Goal: Transaction & Acquisition: Book appointment/travel/reservation

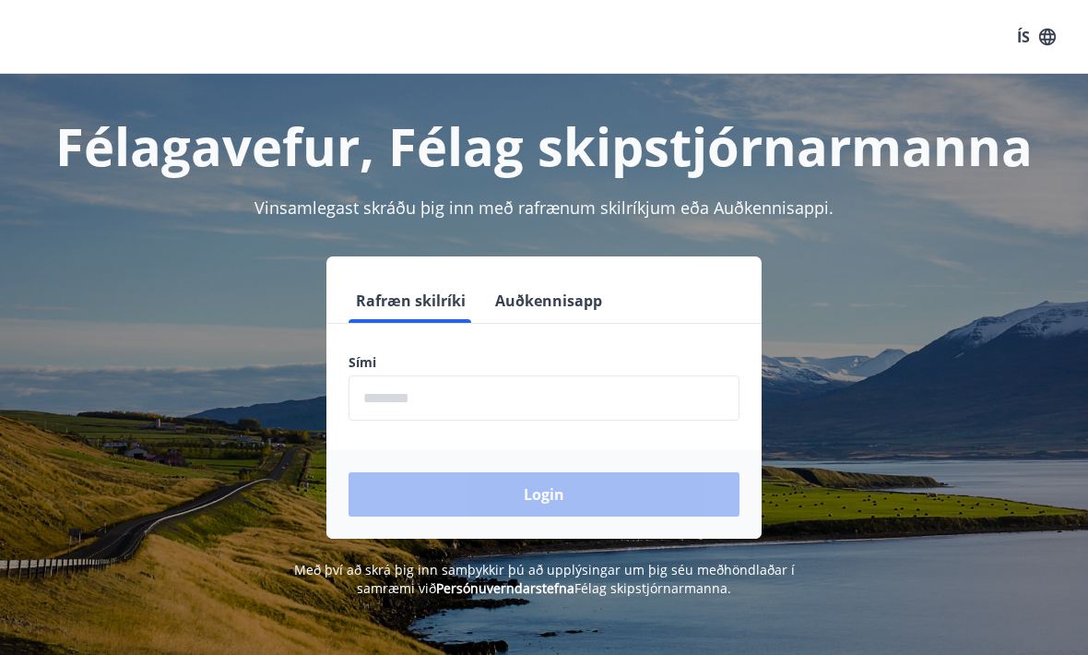
click at [670, 399] on input "phone" at bounding box center [544, 397] width 391 height 45
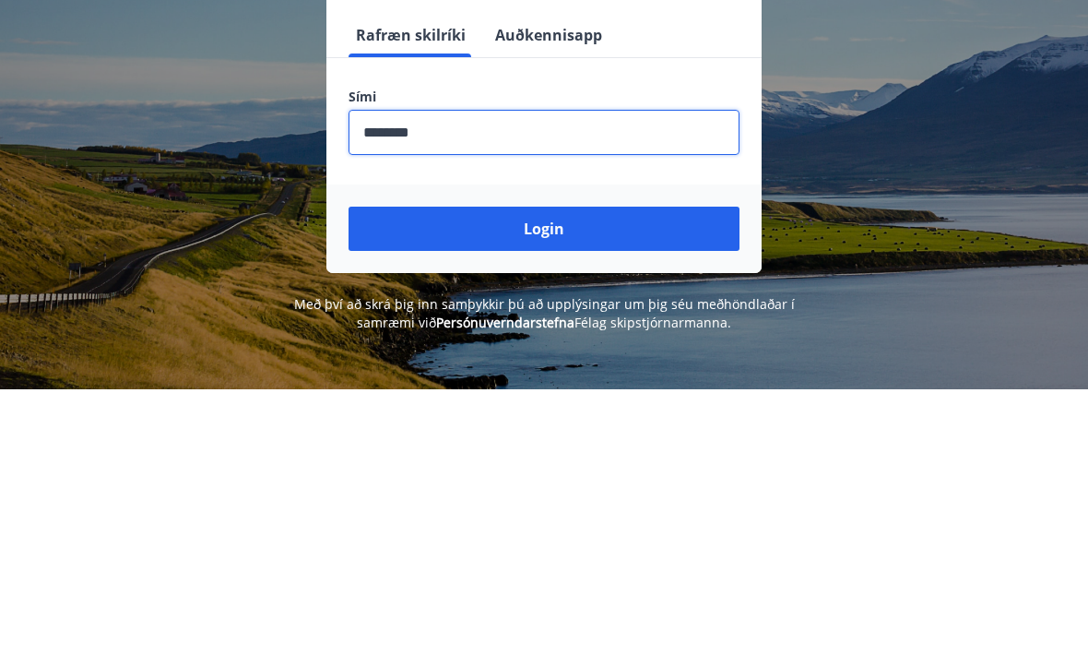
scroll to position [265, 0]
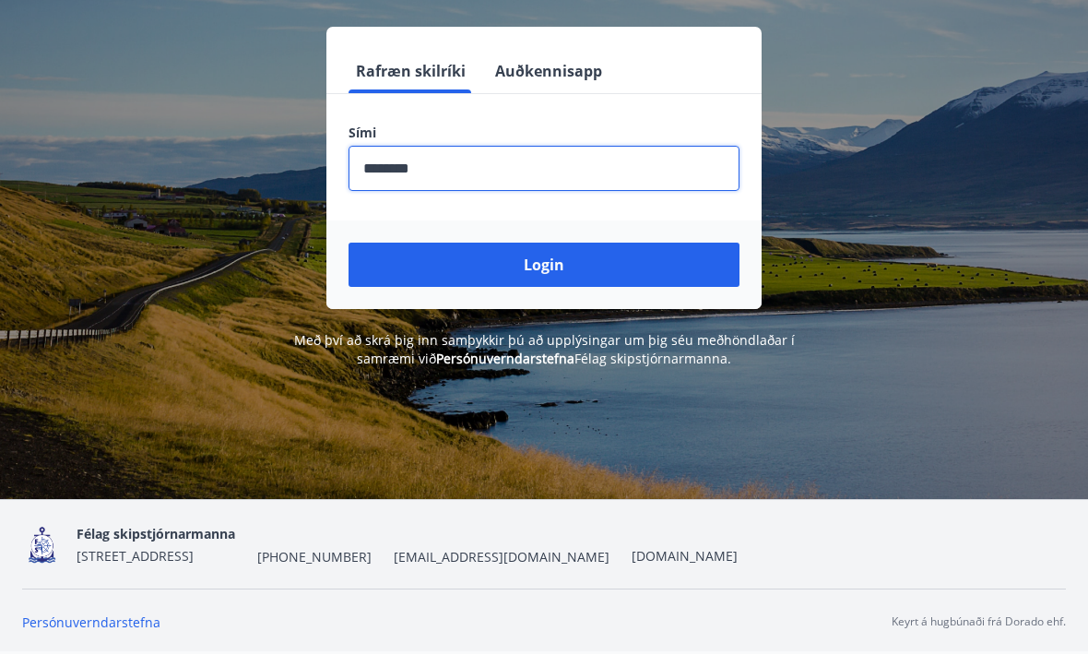
type input "********"
click at [429, 243] on button "Login" at bounding box center [544, 265] width 391 height 44
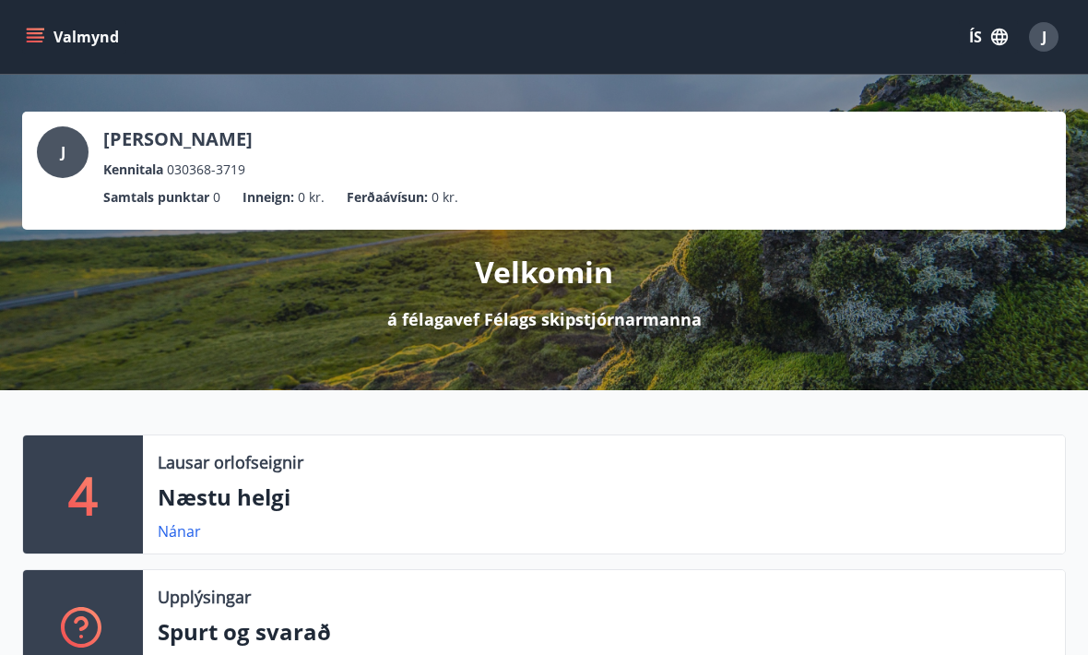
click at [49, 39] on button "Valmynd" at bounding box center [74, 36] width 104 height 33
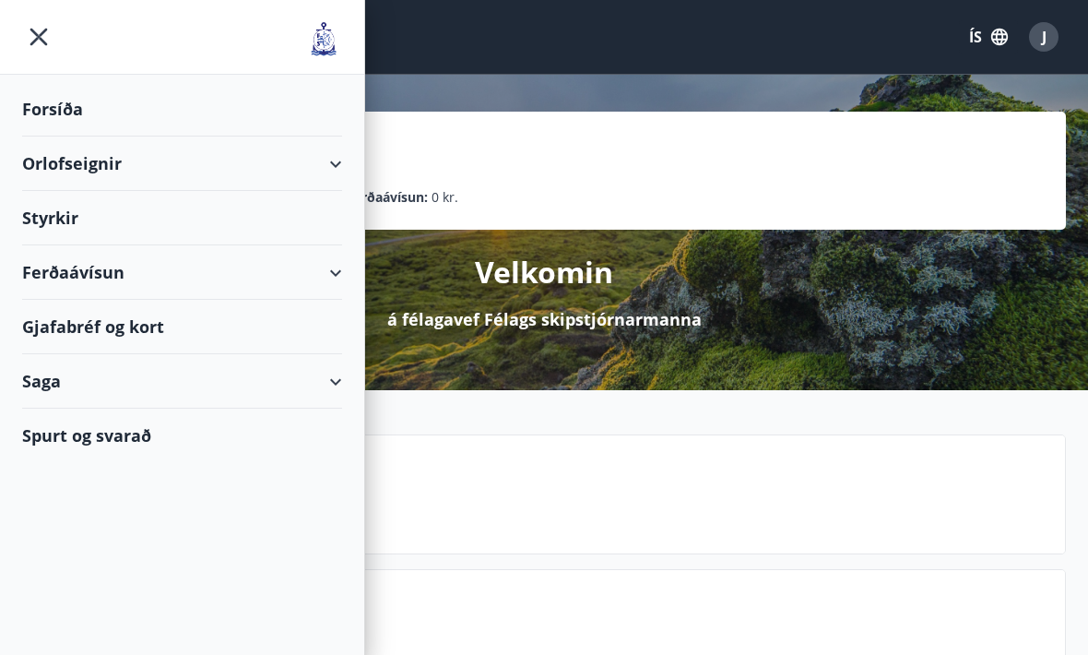
click at [325, 171] on div "Orlofseignir" at bounding box center [182, 163] width 320 height 54
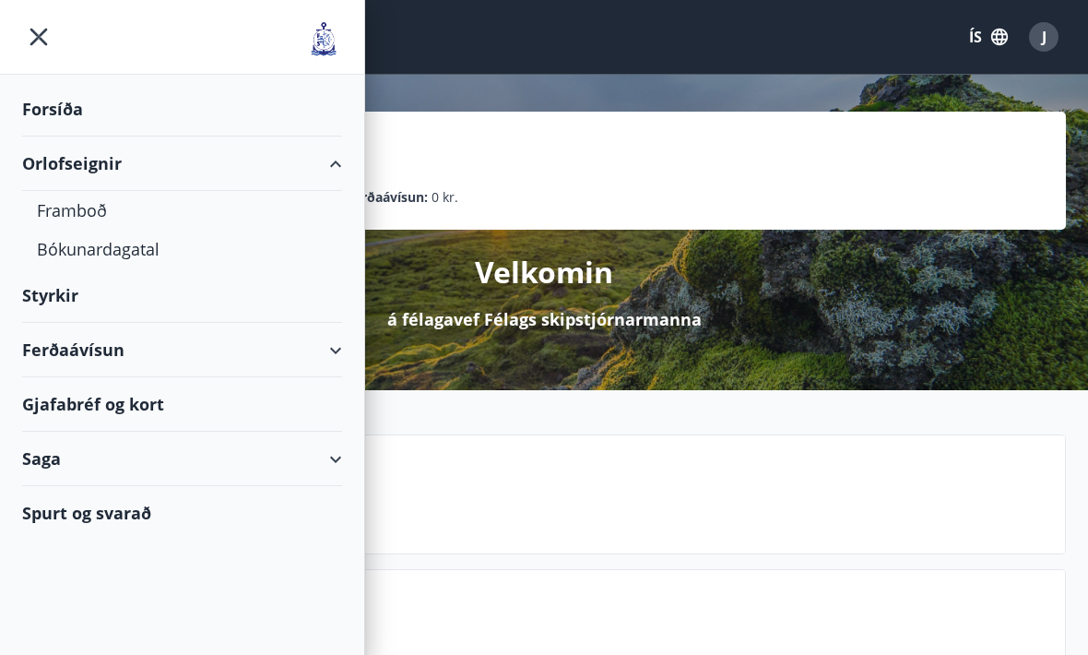
click at [66, 215] on div "Framboð" at bounding box center [182, 210] width 290 height 39
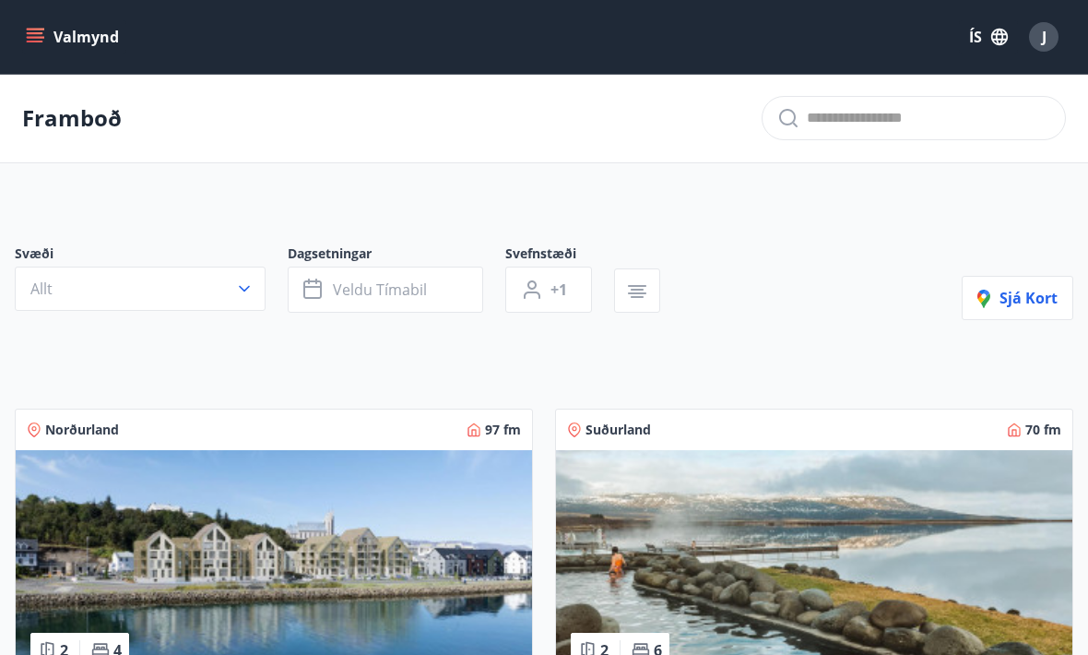
click at [122, 285] on button "Allt" at bounding box center [140, 288] width 251 height 44
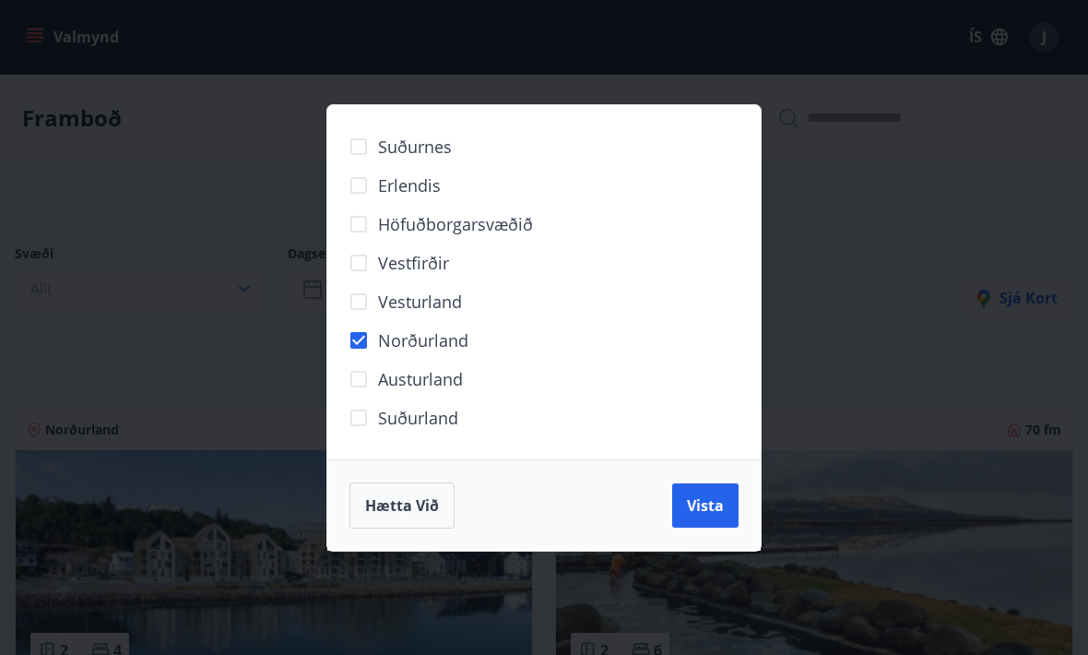
click at [698, 501] on span "Vista" at bounding box center [705, 505] width 37 height 20
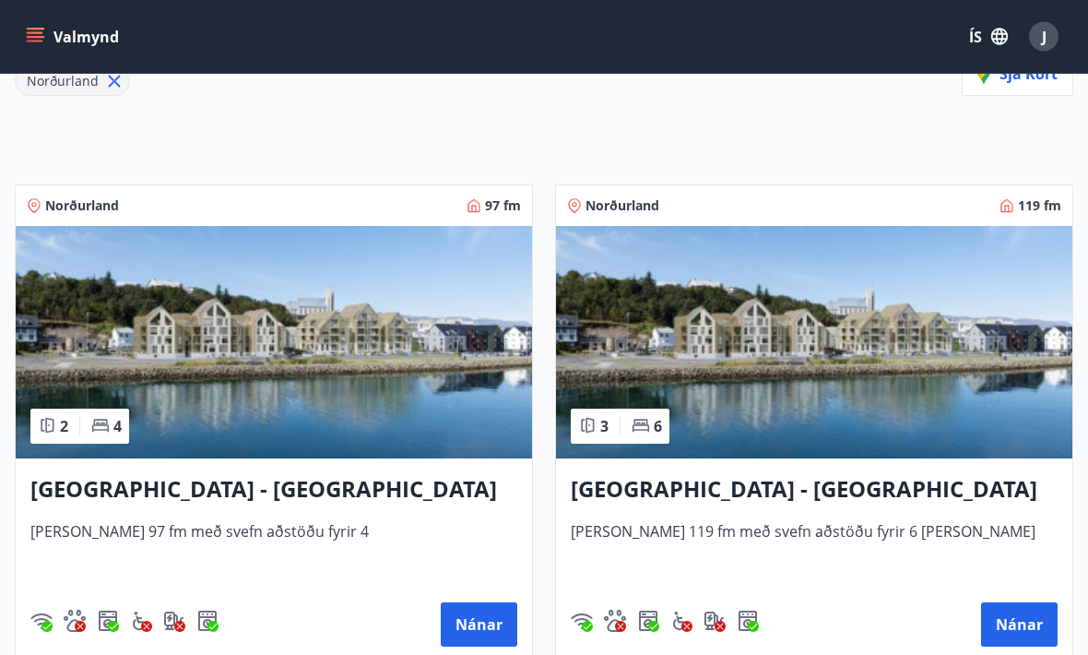
scroll to position [267, 0]
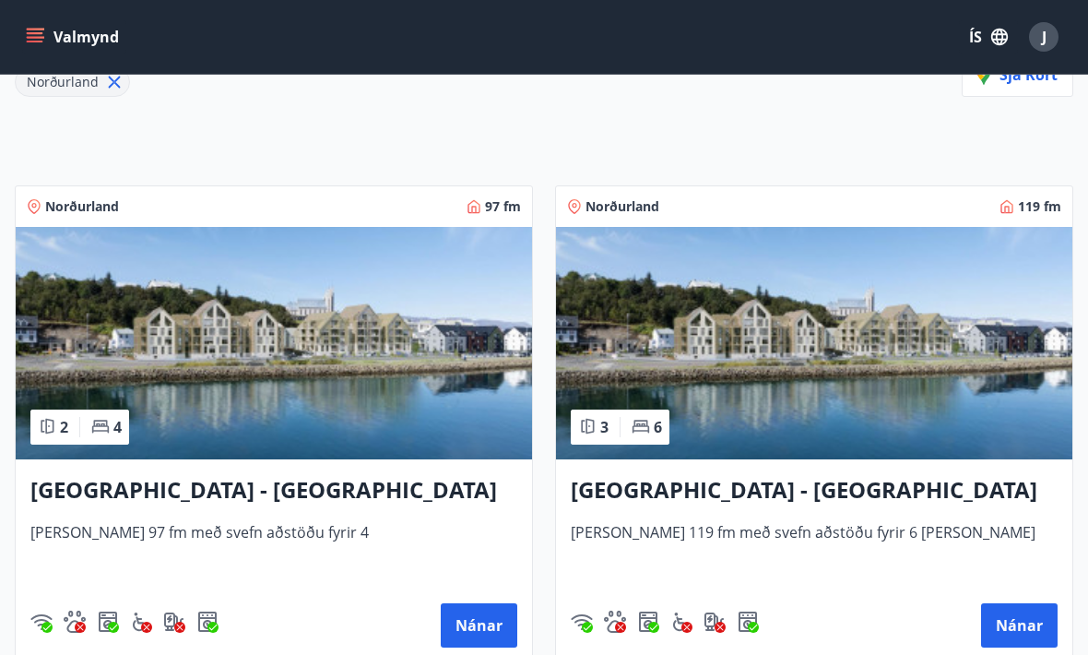
click at [700, 487] on h3 "[GEOGRAPHIC_DATA] - [GEOGRAPHIC_DATA] 10, 101" at bounding box center [814, 490] width 487 height 33
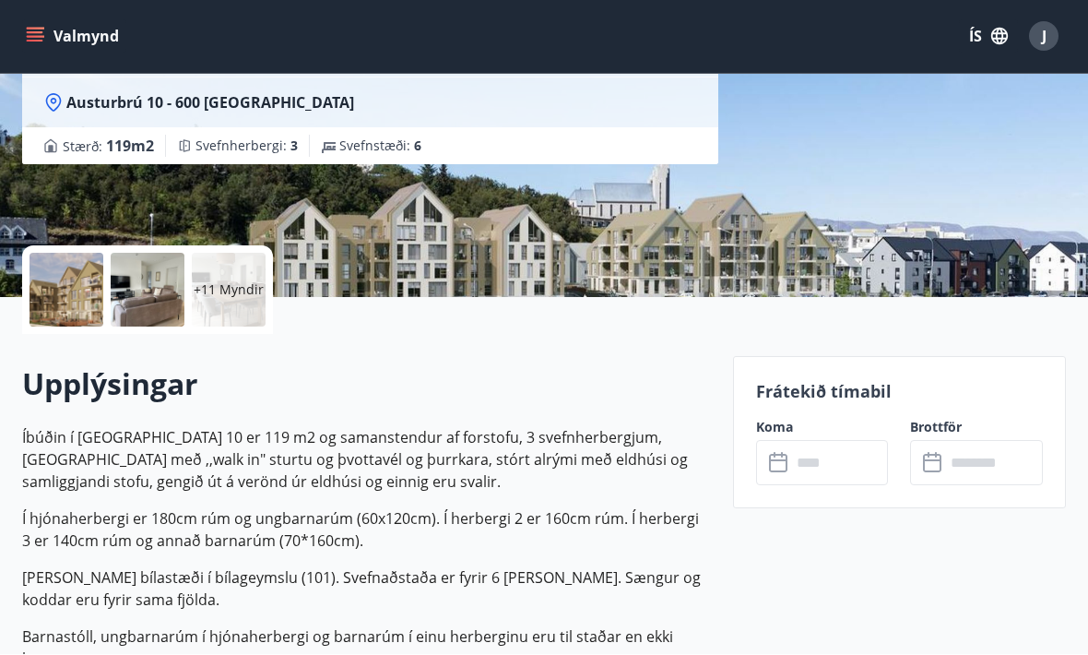
click at [229, 294] on p "+11 Myndir" at bounding box center [229, 290] width 70 height 18
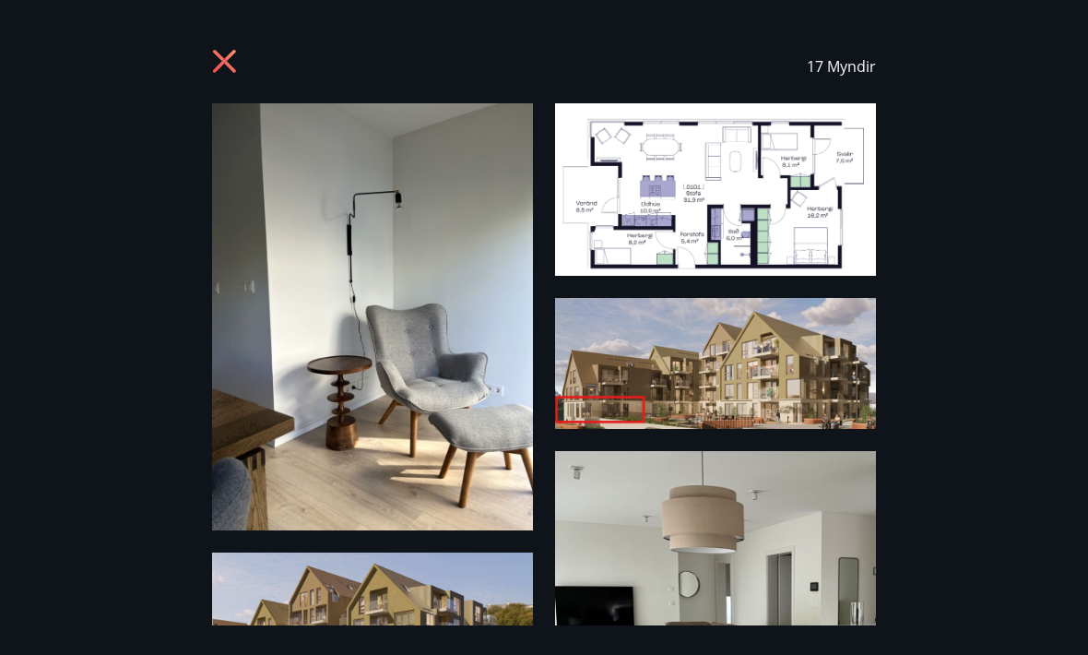
click at [226, 57] on icon at bounding box center [227, 64] width 30 height 30
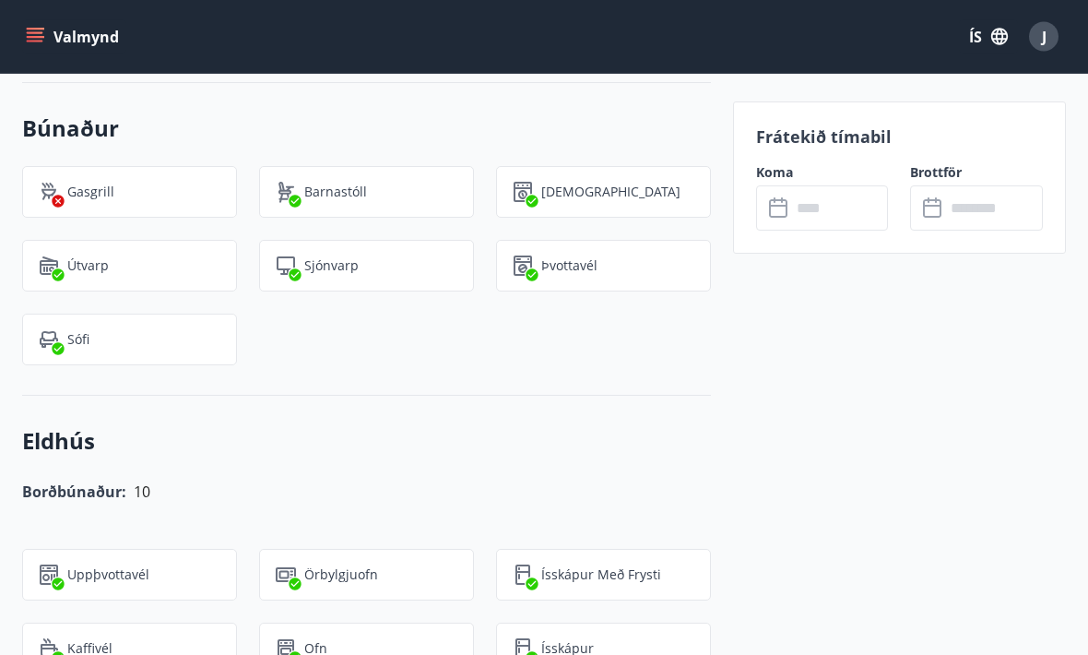
scroll to position [1699, 0]
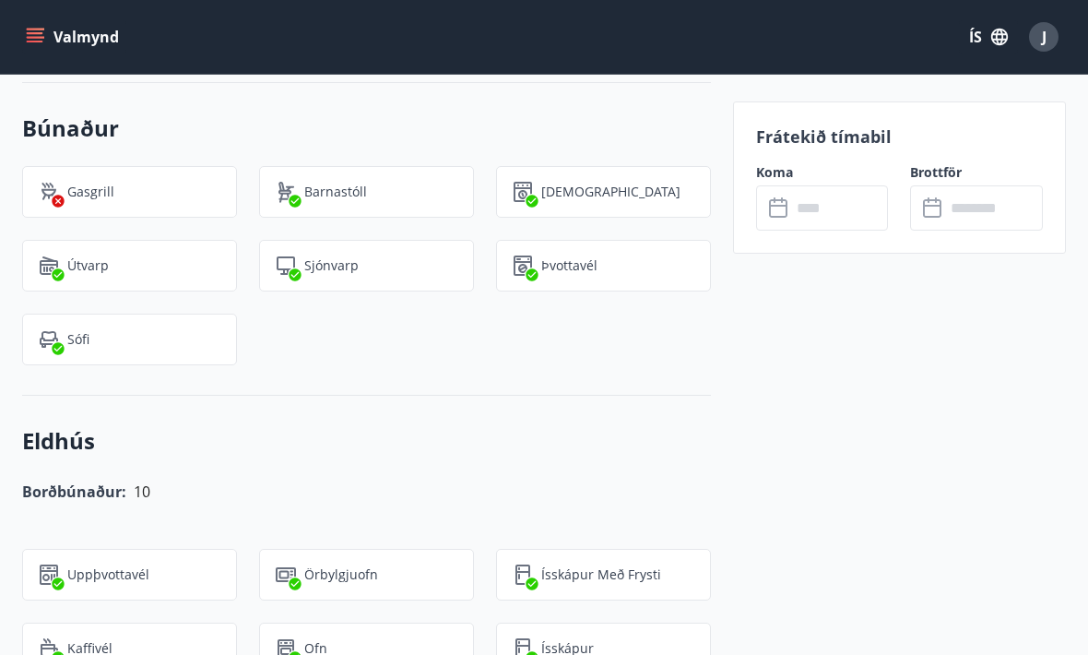
click at [819, 200] on input "text" at bounding box center [840, 207] width 98 height 45
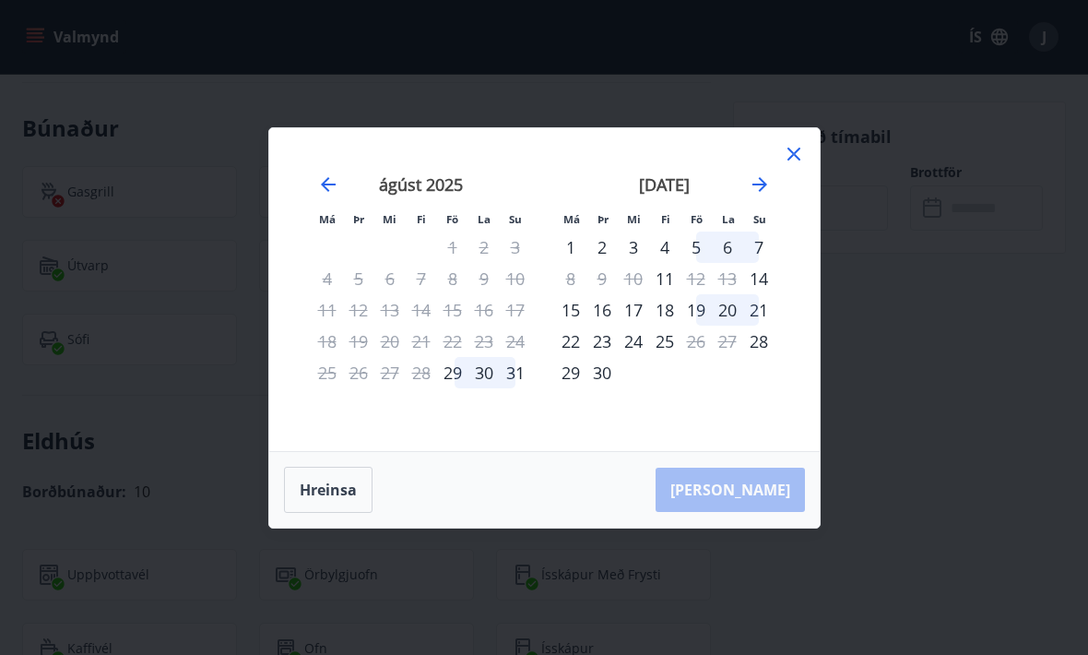
click at [761, 189] on icon "Move forward to switch to the next month." at bounding box center [759, 184] width 15 height 15
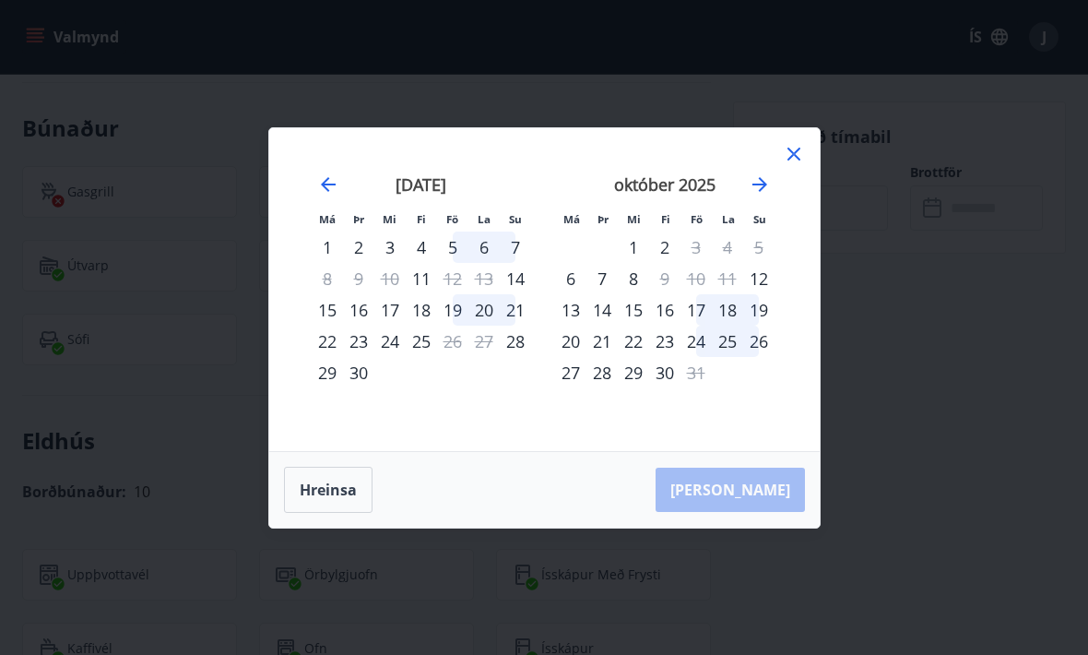
click at [355, 376] on div "30" at bounding box center [358, 372] width 31 height 31
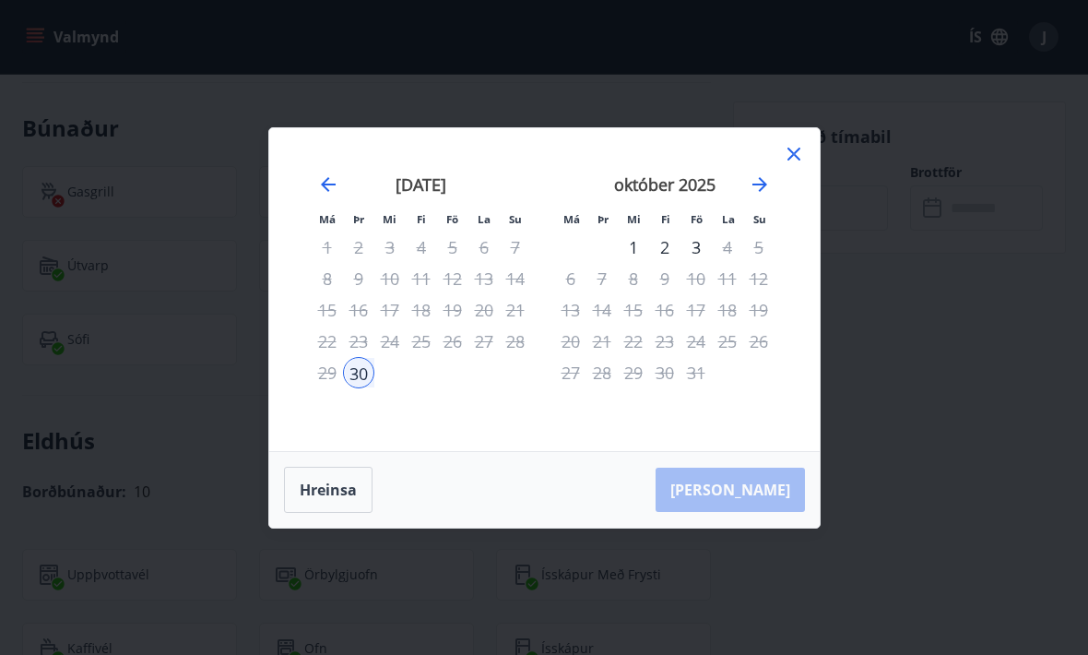
click at [700, 243] on div "3" at bounding box center [695, 246] width 31 height 31
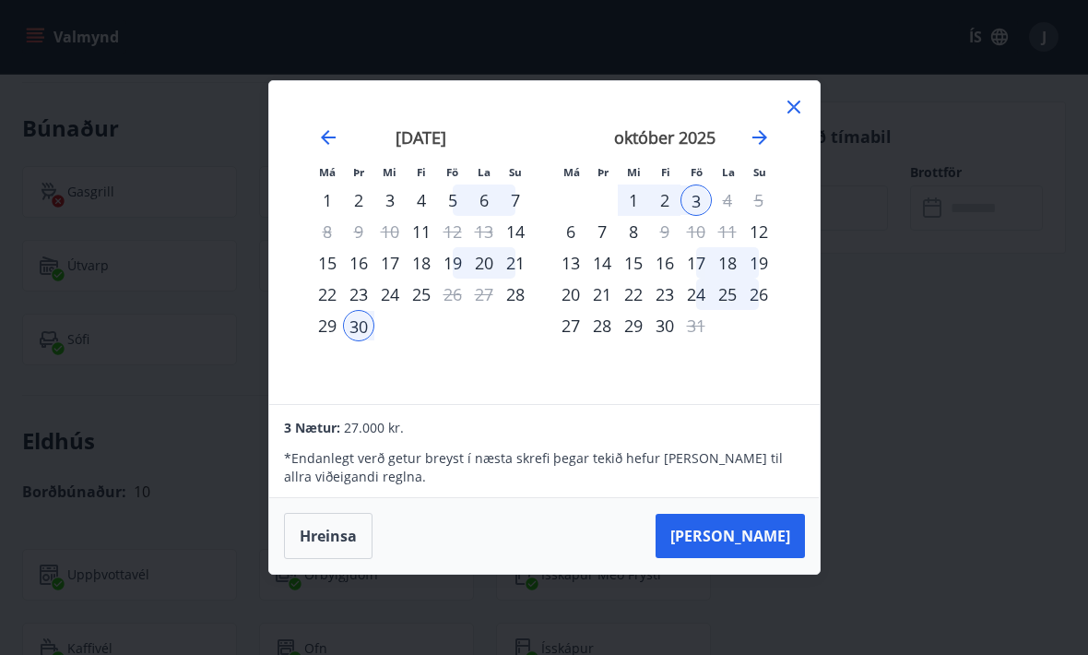
click at [775, 527] on button "Taka Frá" at bounding box center [730, 536] width 149 height 44
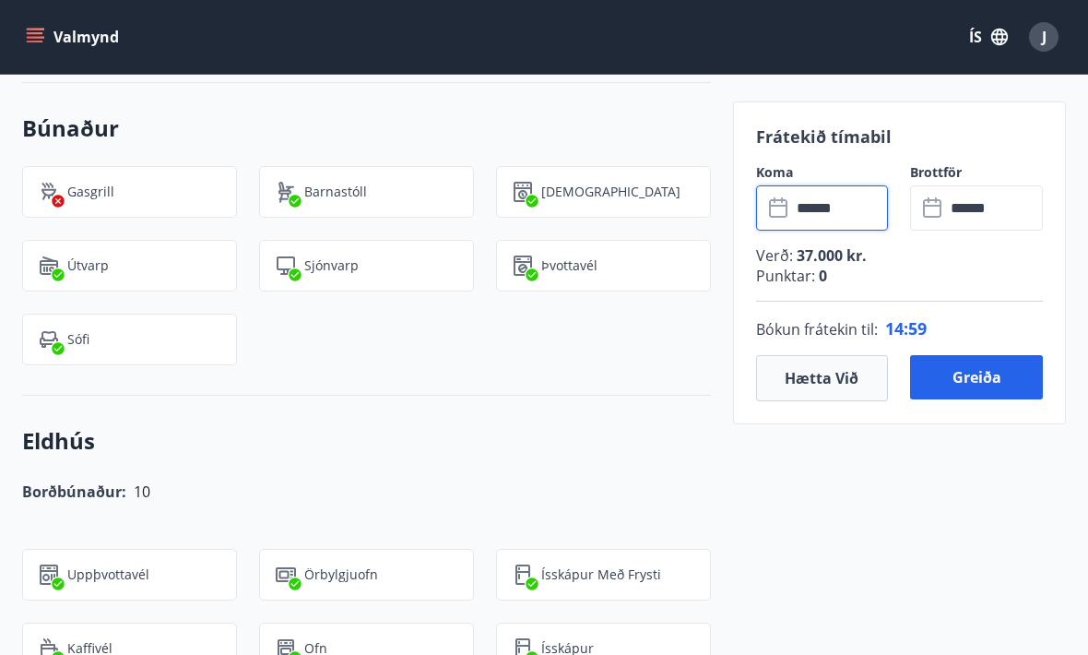
type input "******"
click at [825, 205] on input "******" at bounding box center [840, 207] width 98 height 45
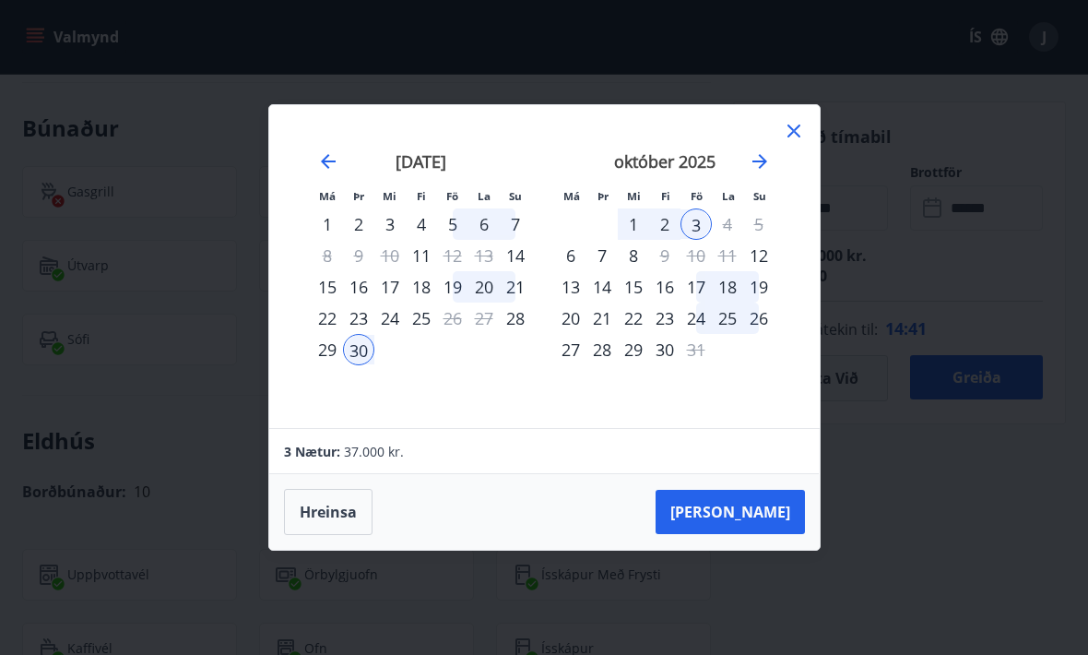
click at [797, 123] on icon at bounding box center [794, 131] width 22 height 22
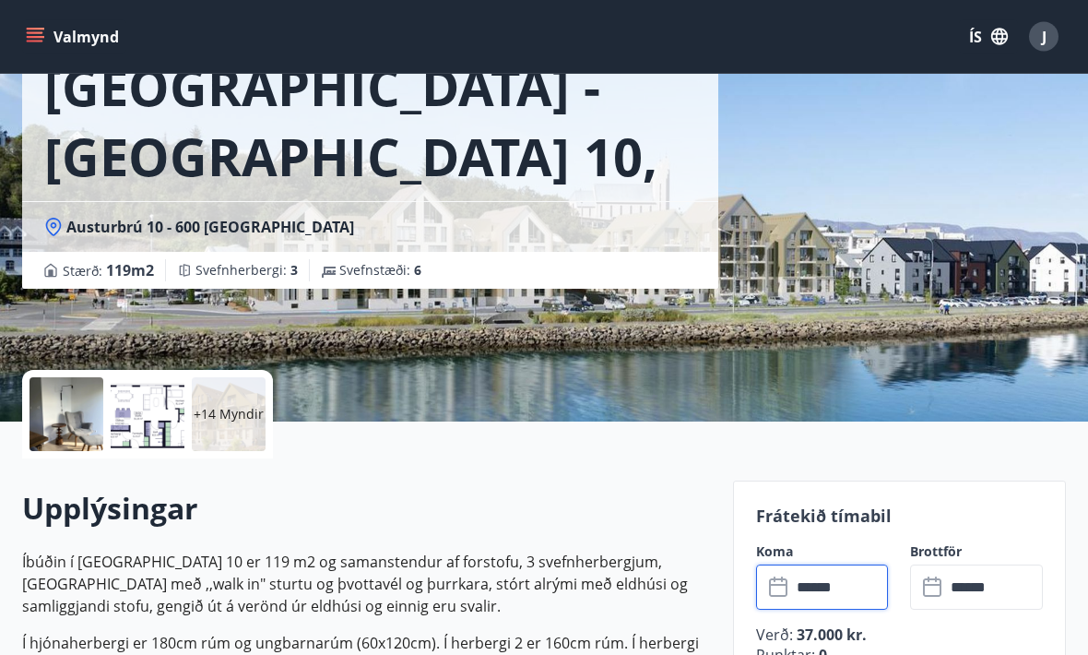
scroll to position [132, 0]
click at [223, 411] on p "+14 Myndir" at bounding box center [229, 414] width 70 height 18
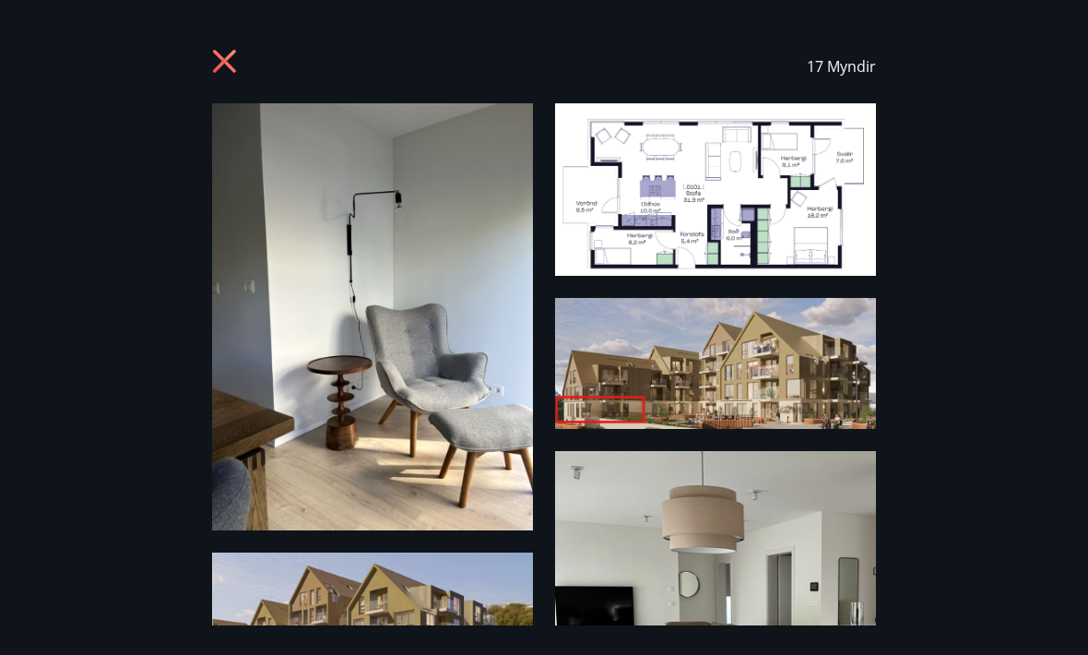
scroll to position [0, 0]
click at [230, 39] on div "17 Myndir" at bounding box center [544, 67] width 664 height 74
click at [220, 59] on icon at bounding box center [224, 61] width 23 height 23
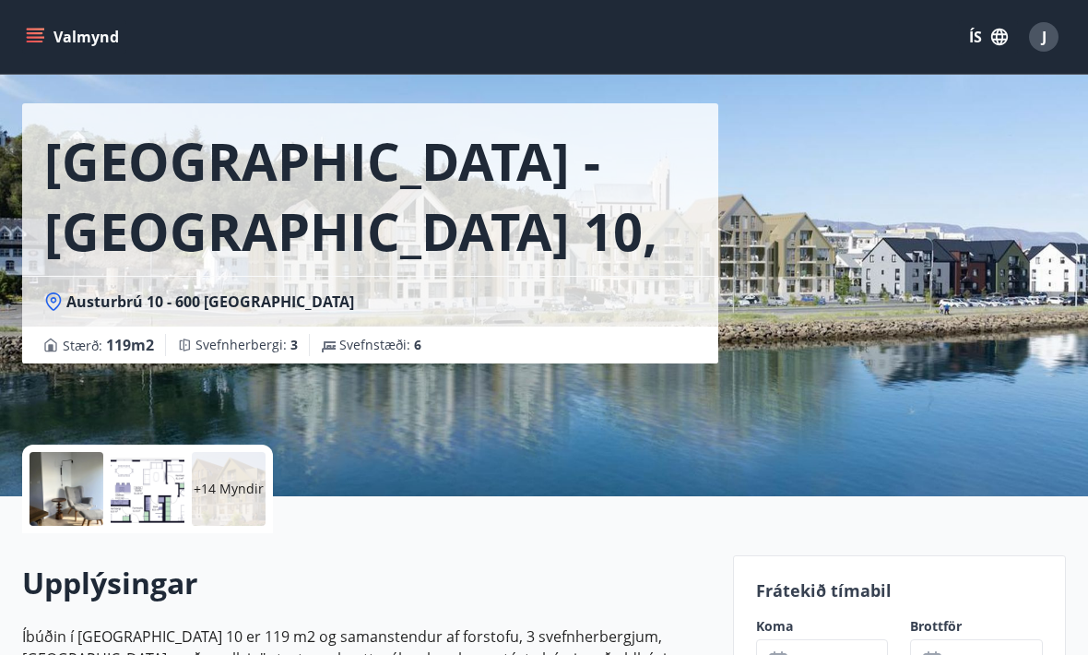
scroll to position [58, 0]
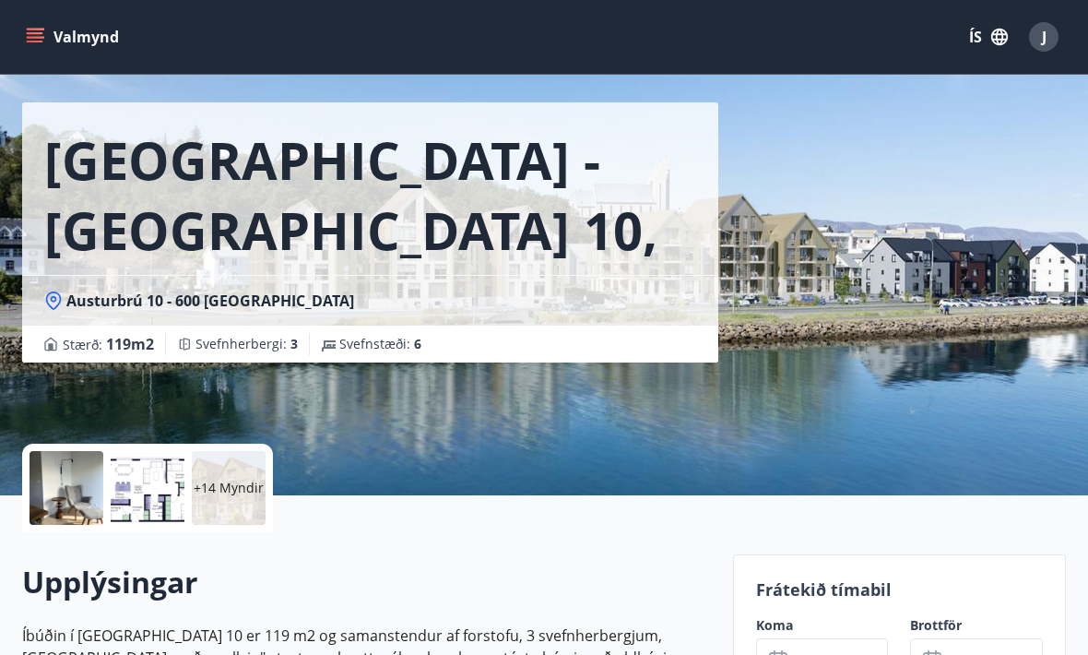
click at [228, 488] on p "+14 Myndir" at bounding box center [229, 488] width 70 height 18
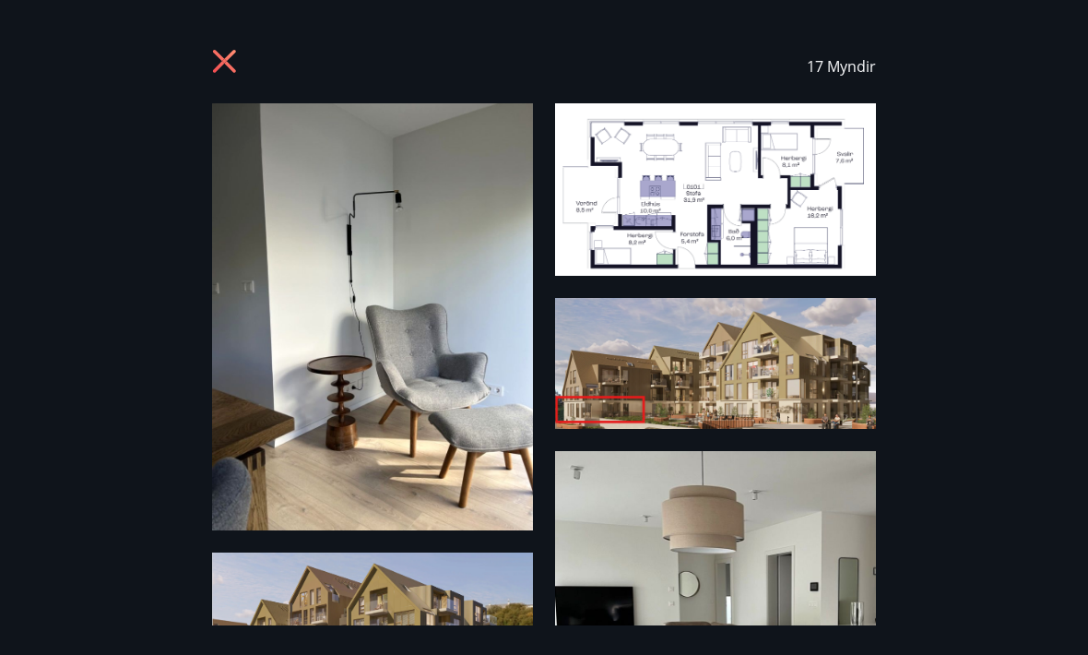
scroll to position [0, 0]
click at [227, 57] on icon at bounding box center [224, 61] width 23 height 23
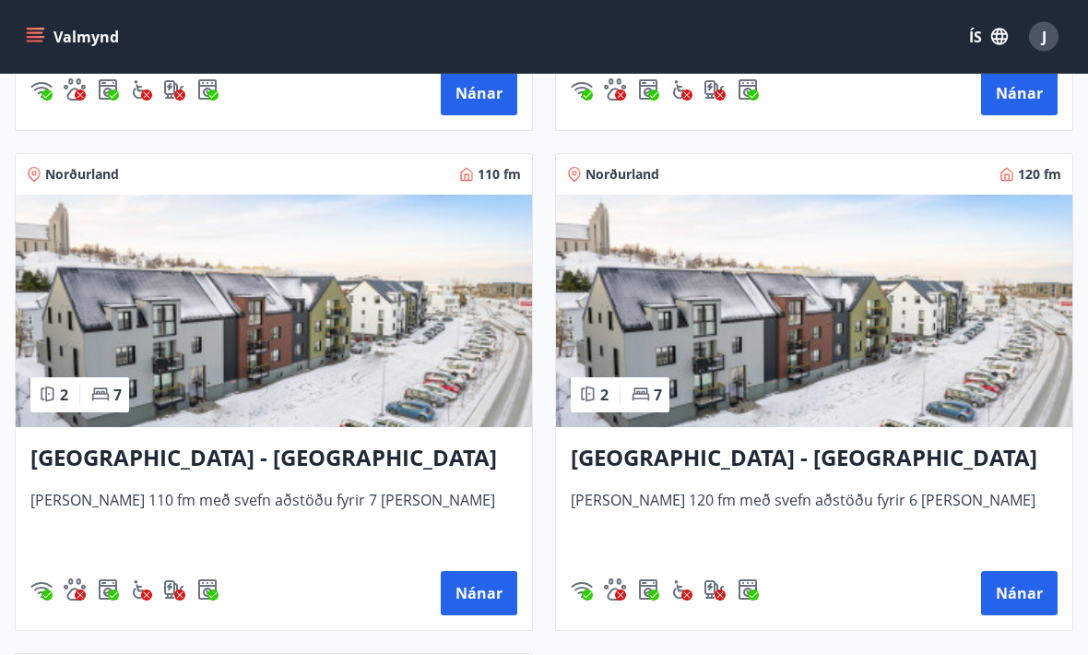
scroll to position [799, 0]
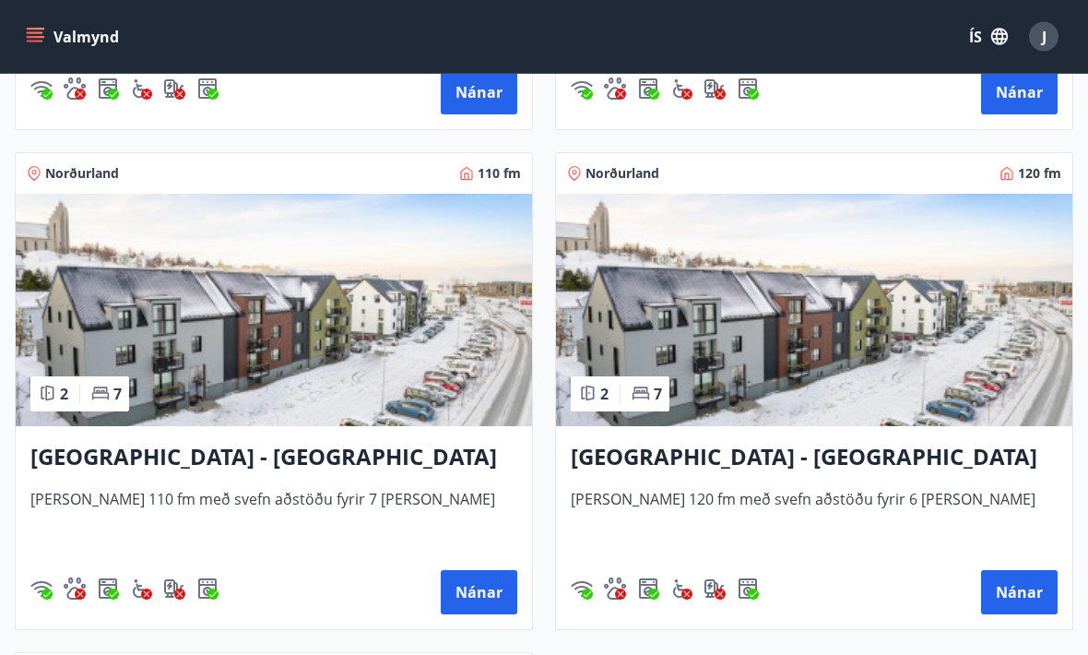
click at [811, 459] on h3 "[GEOGRAPHIC_DATA] - [GEOGRAPHIC_DATA] 8, 101" at bounding box center [814, 458] width 487 height 33
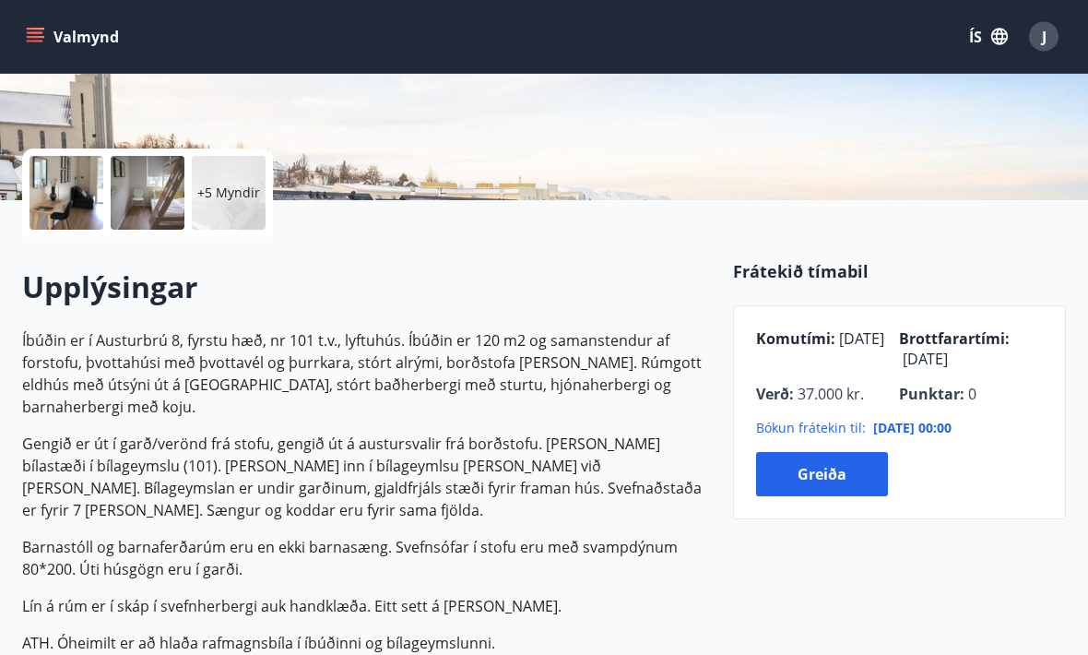
scroll to position [353, 0]
click at [230, 190] on p "+5 Myndir" at bounding box center [228, 192] width 63 height 18
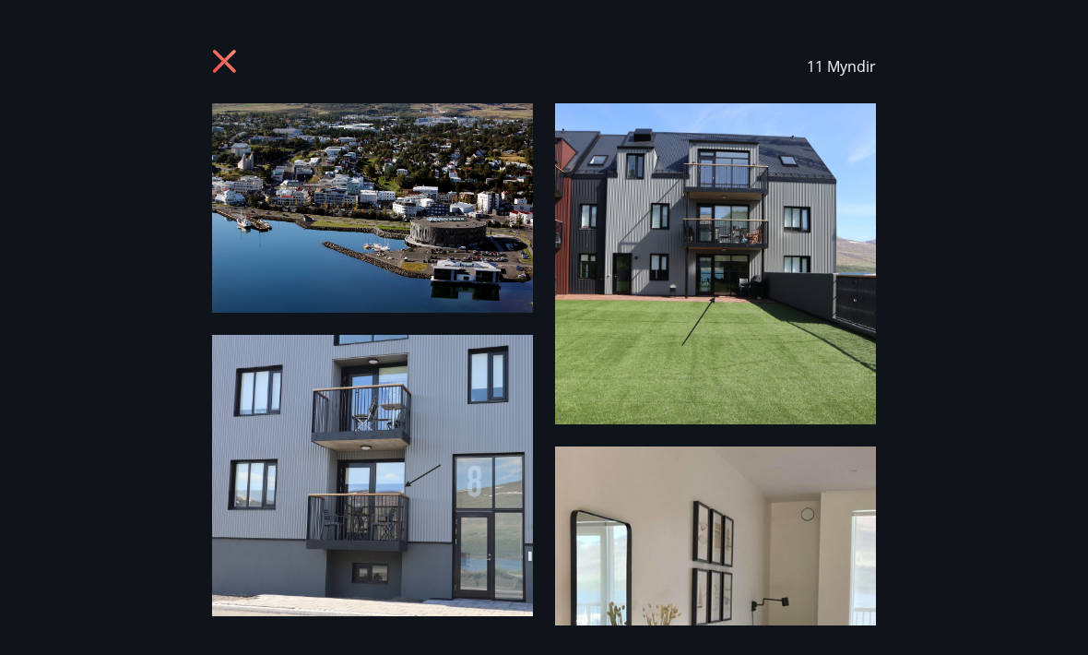
scroll to position [0, 0]
click at [223, 58] on icon at bounding box center [224, 61] width 23 height 23
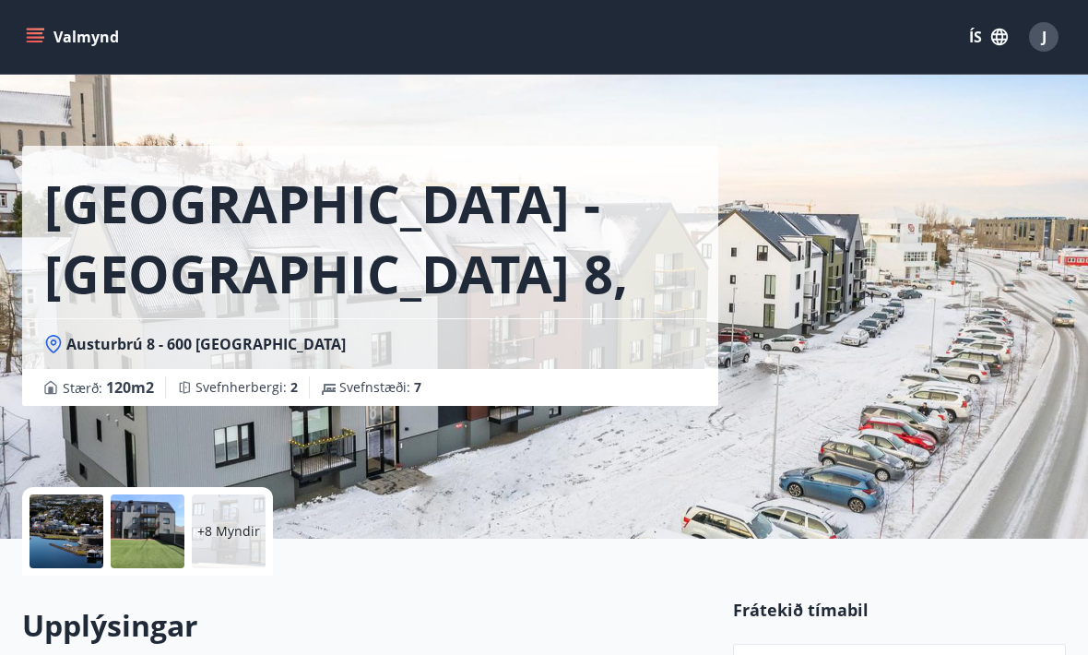
scroll to position [21, 0]
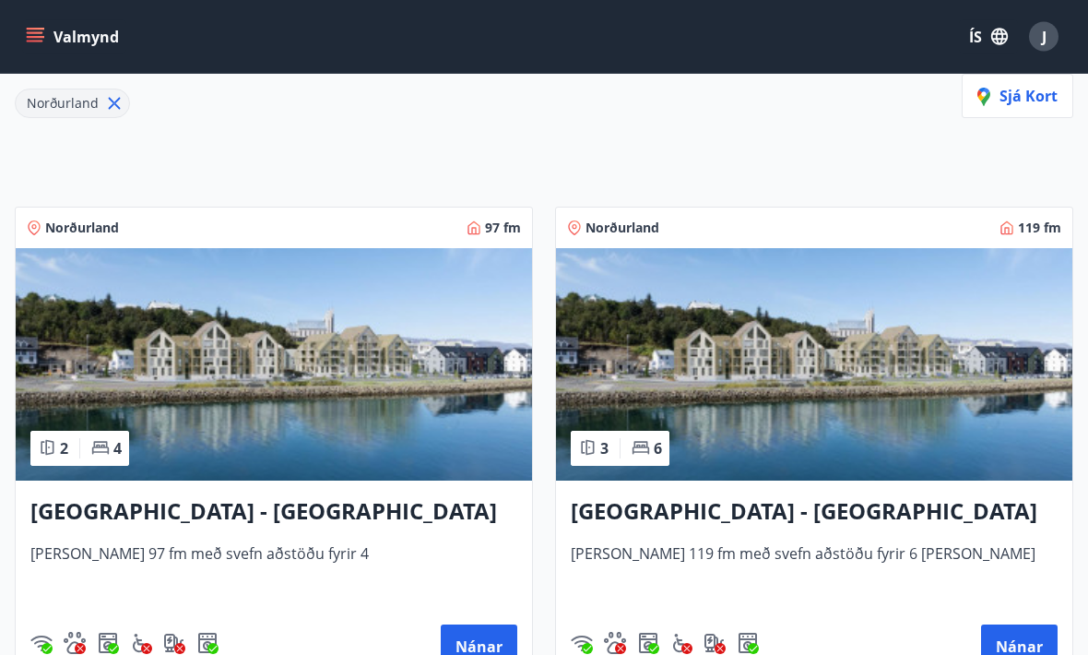
scroll to position [246, 0]
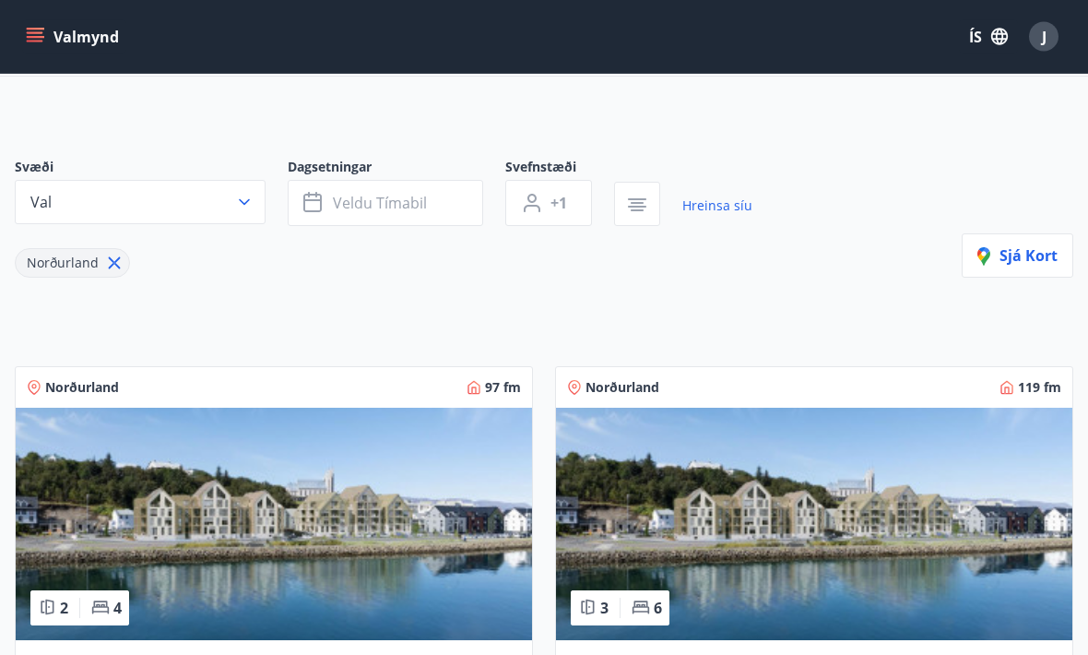
click at [360, 208] on span "Veldu tímabil" at bounding box center [380, 204] width 94 height 20
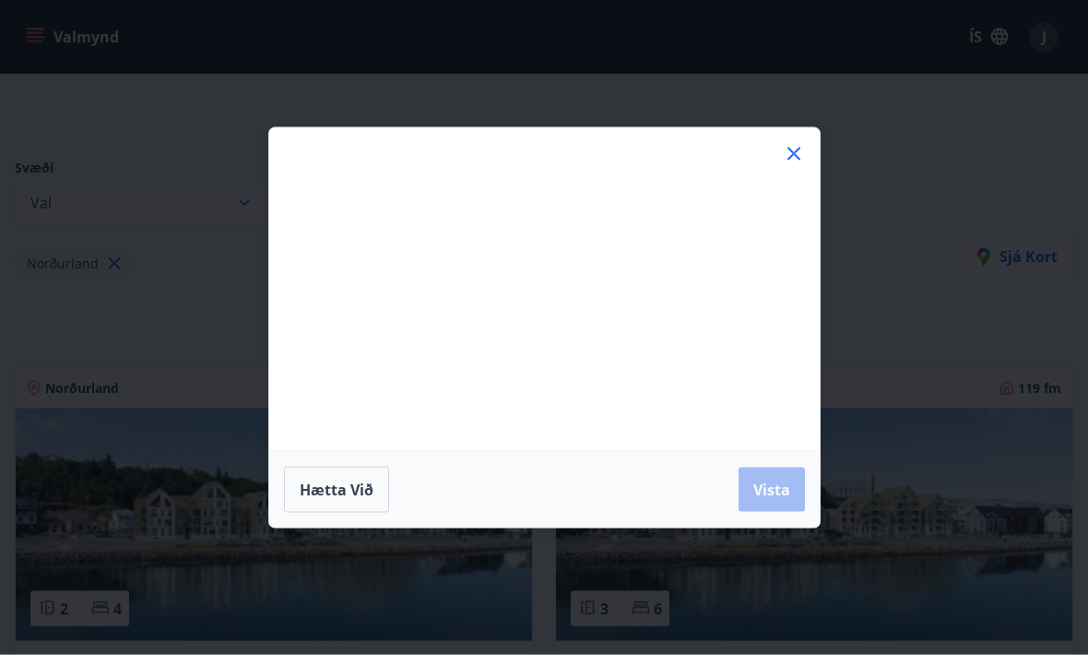
scroll to position [87, 0]
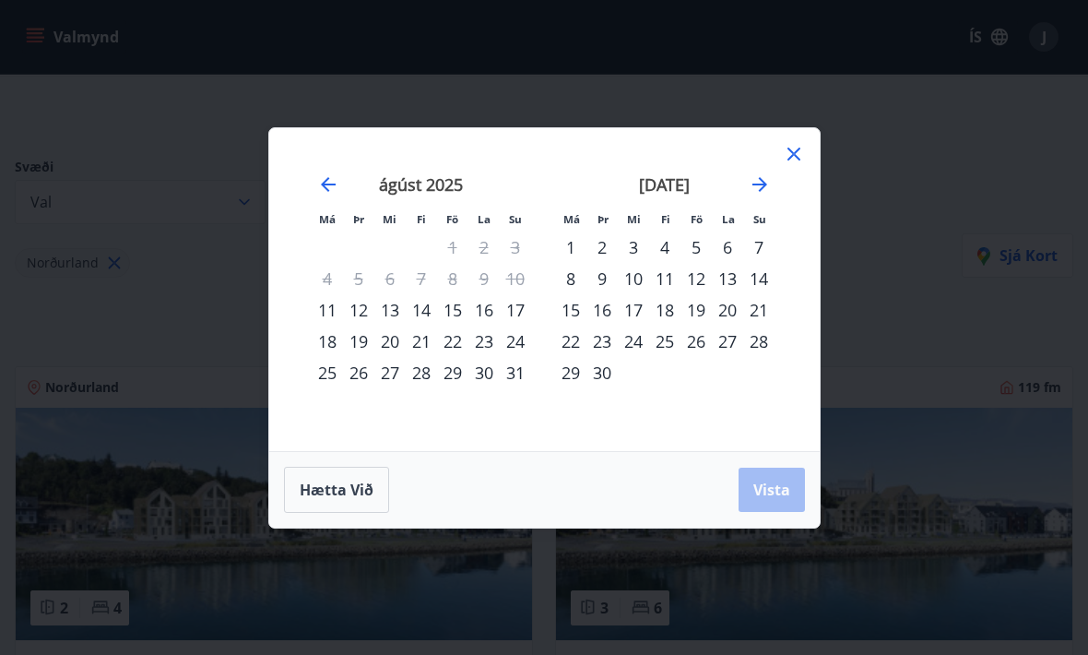
click at [602, 388] on div "30" at bounding box center [601, 372] width 31 height 31
click at [759, 195] on icon "Move forward to switch to the next month." at bounding box center [760, 184] width 22 height 22
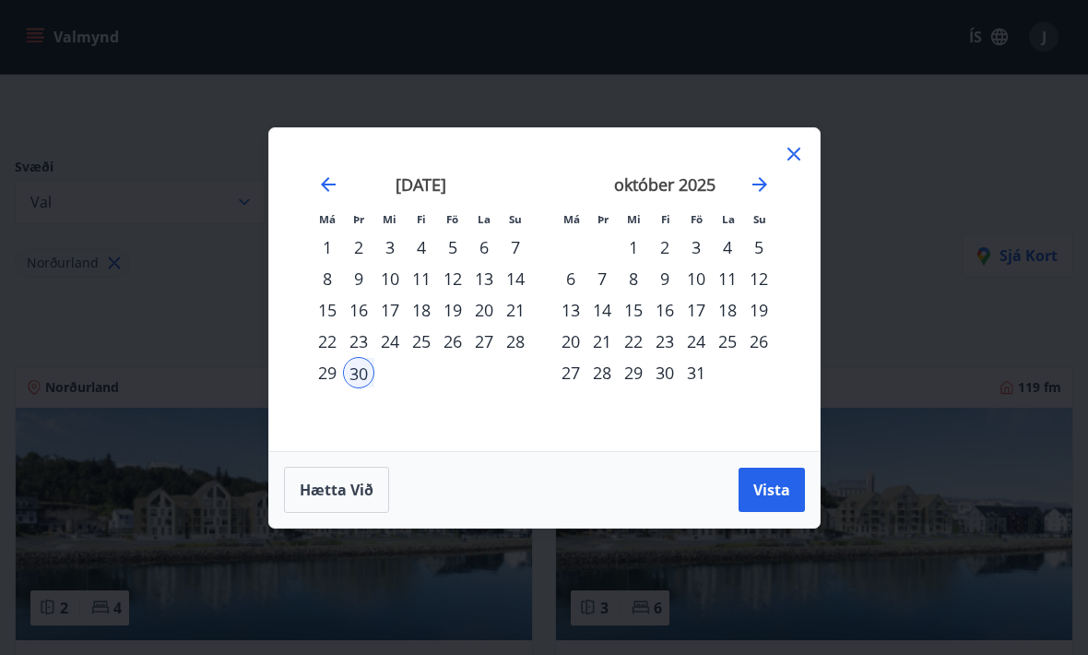
click at [697, 263] on div "3" at bounding box center [695, 246] width 31 height 31
click at [782, 500] on span "Vista" at bounding box center [771, 489] width 37 height 20
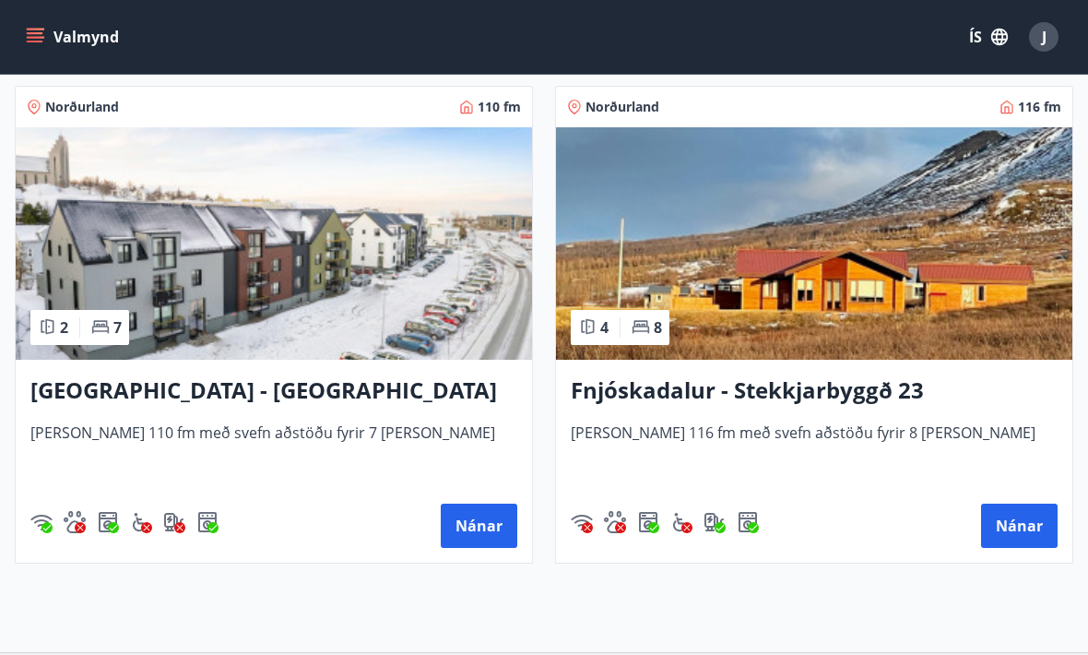
scroll to position [368, 0]
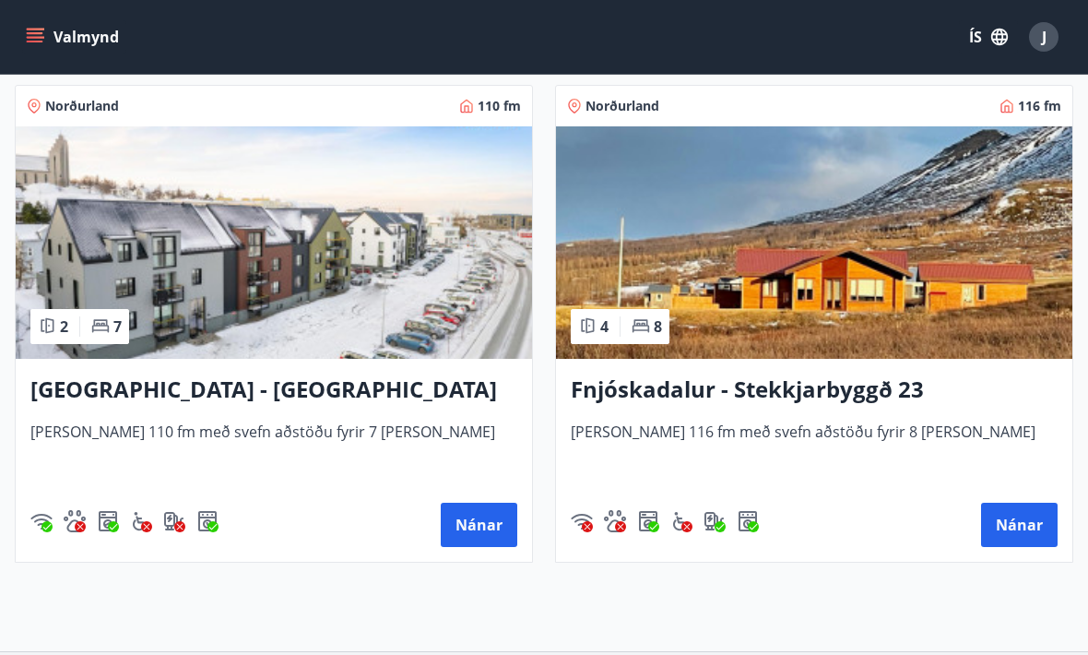
click at [349, 372] on div "Akureyri - Austurbrú 8, 102 Húsið er 110 fm með svefn aðstöðu fyrir 7 manns Nán…" at bounding box center [274, 460] width 516 height 203
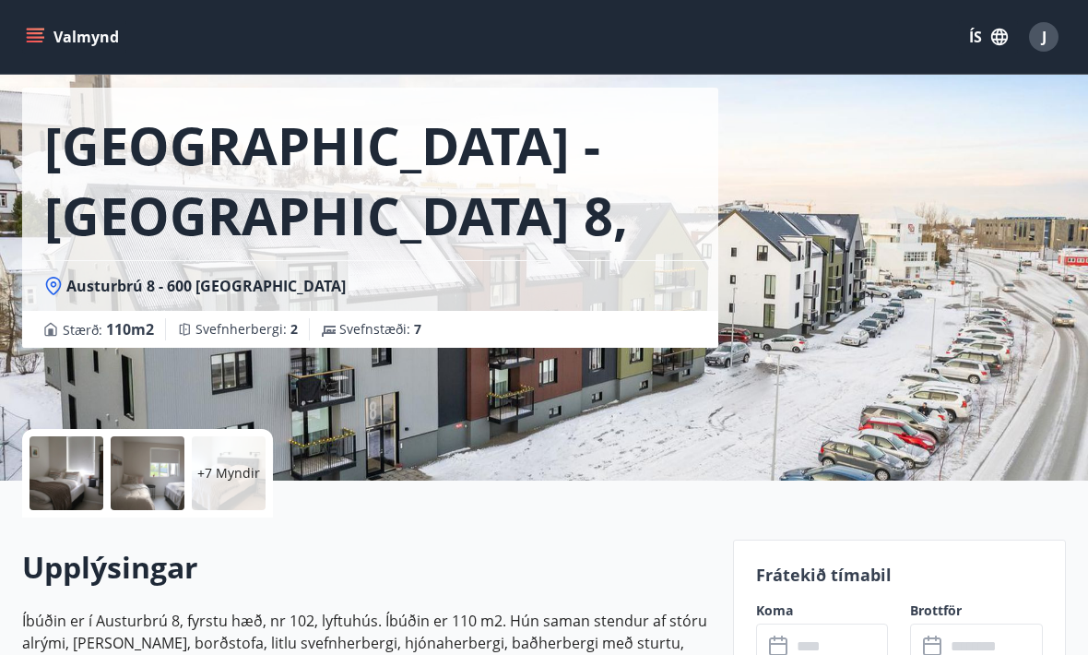
scroll to position [77, 0]
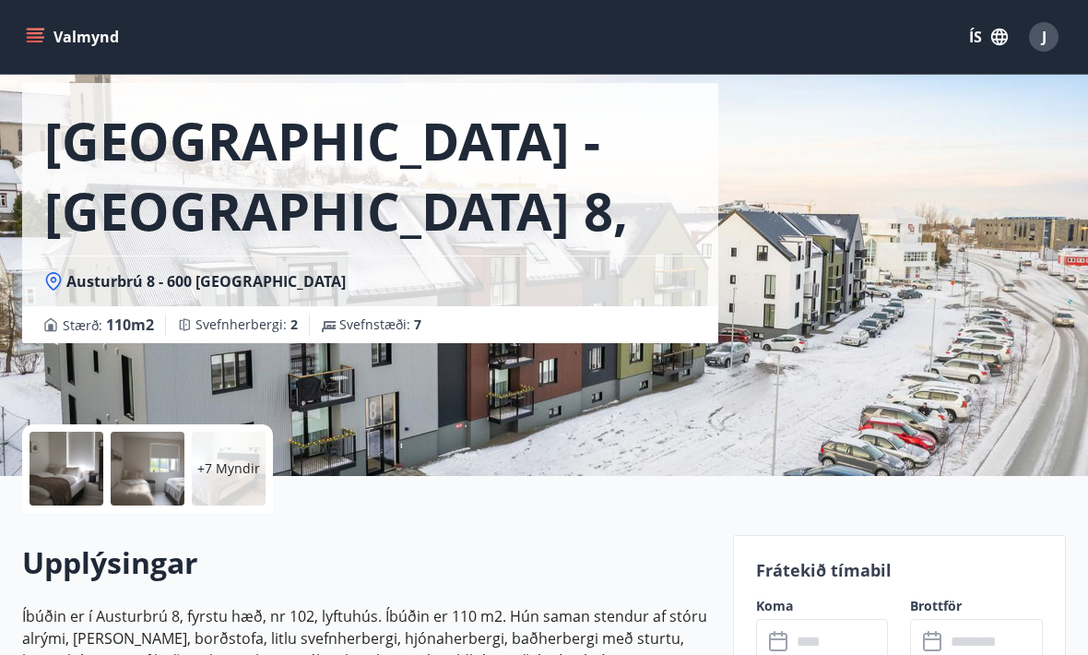
click at [252, 462] on p "+7 Myndir" at bounding box center [228, 468] width 63 height 18
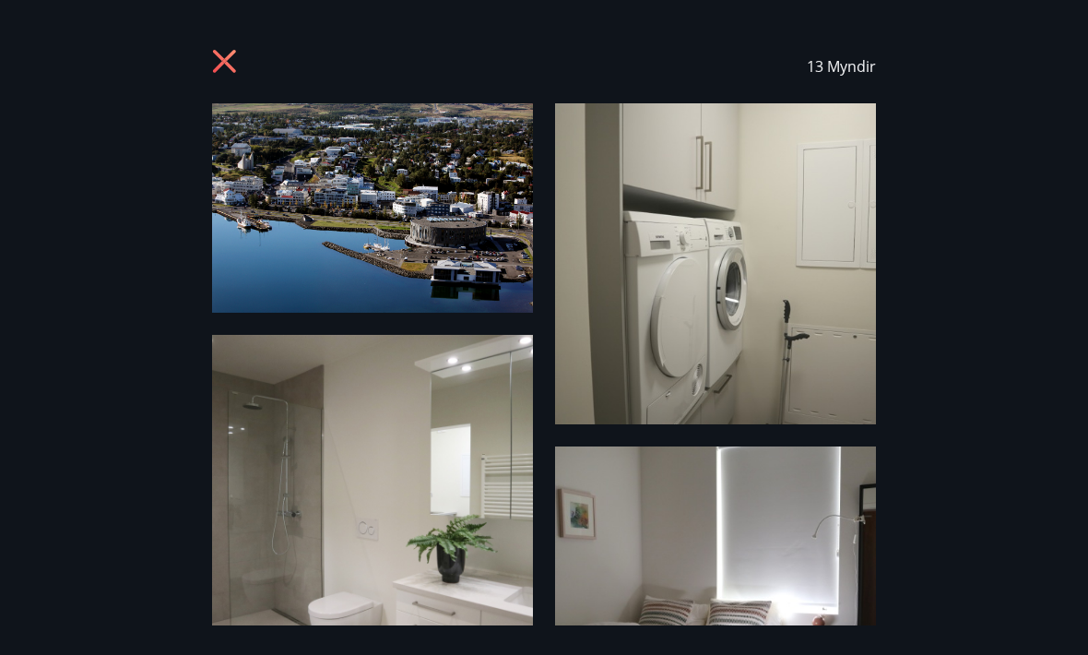
scroll to position [0, 0]
click at [238, 74] on icon at bounding box center [227, 64] width 30 height 30
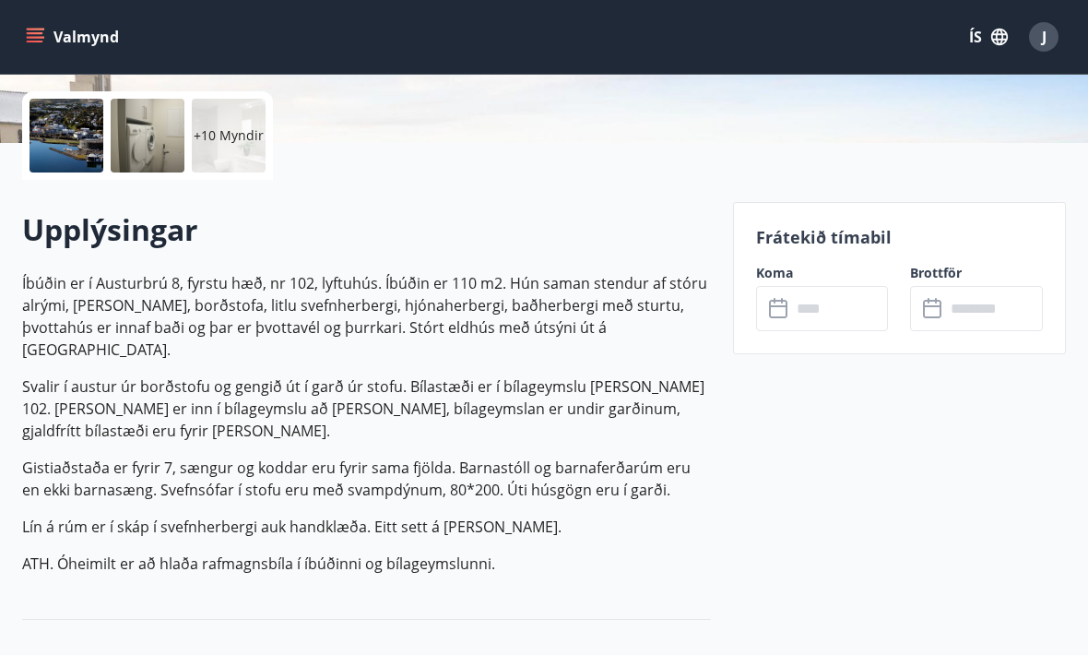
scroll to position [409, 0]
click at [832, 307] on input "text" at bounding box center [840, 309] width 98 height 45
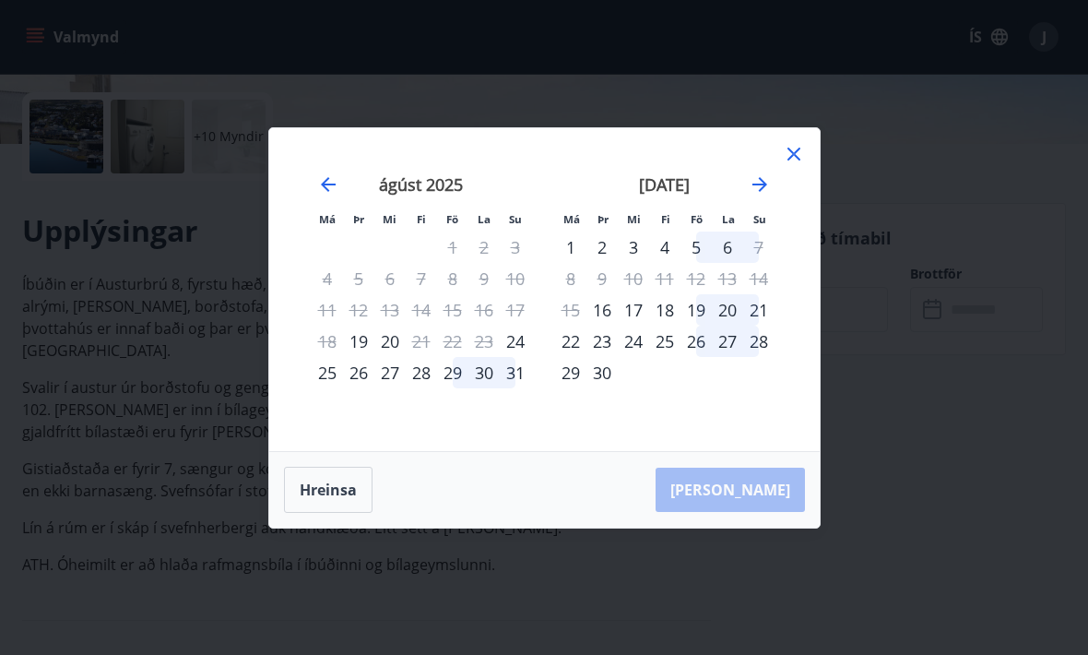
click at [606, 388] on div "30" at bounding box center [601, 372] width 31 height 31
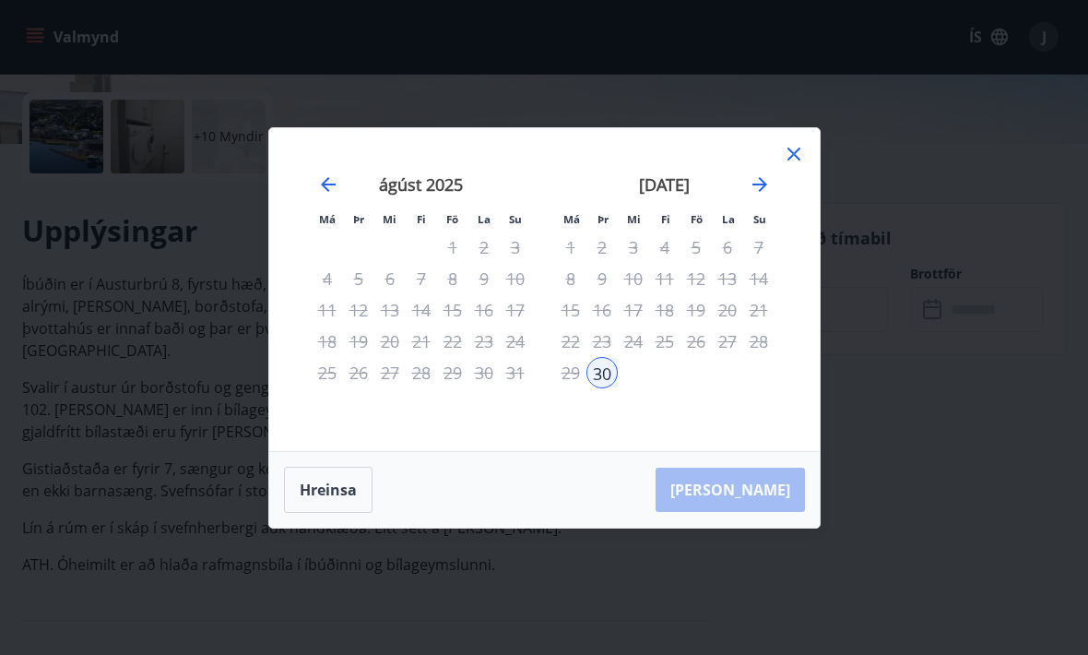
click at [760, 195] on icon "Move forward to switch to the next month." at bounding box center [760, 184] width 22 height 22
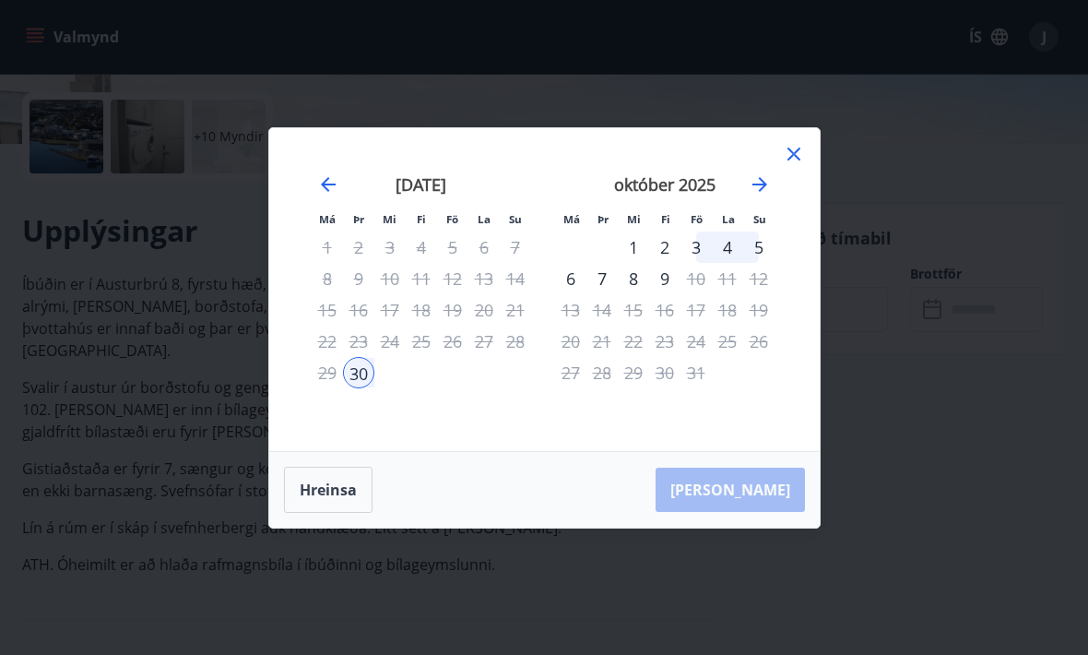
click at [694, 263] on div "3" at bounding box center [695, 246] width 31 height 31
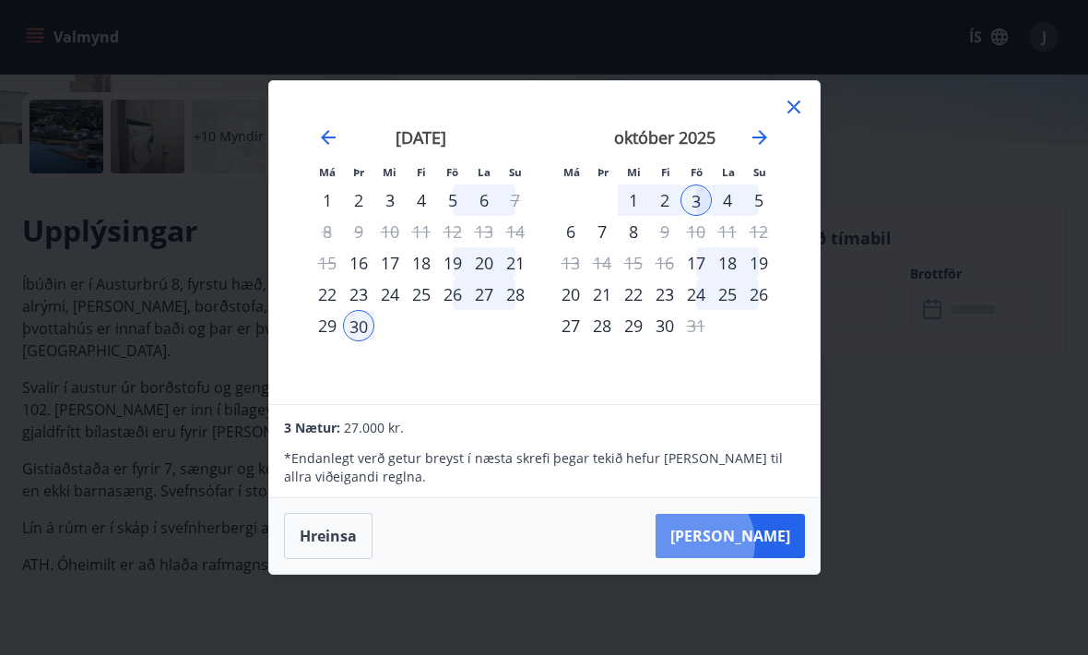
click at [752, 558] on button "Taka Frá" at bounding box center [730, 536] width 149 height 44
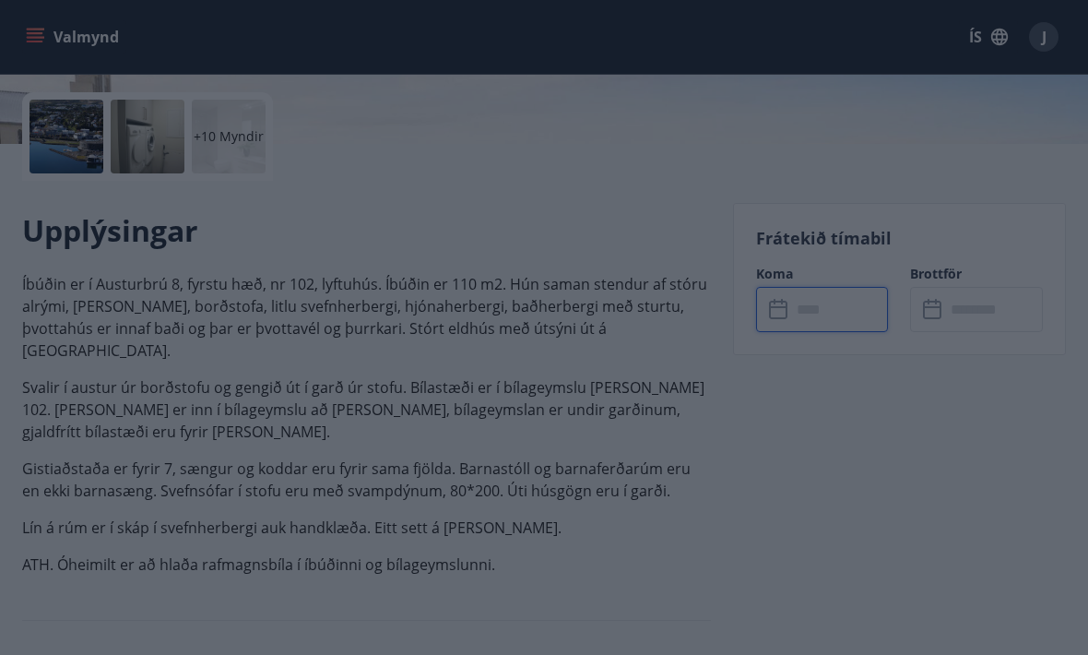
type input "******"
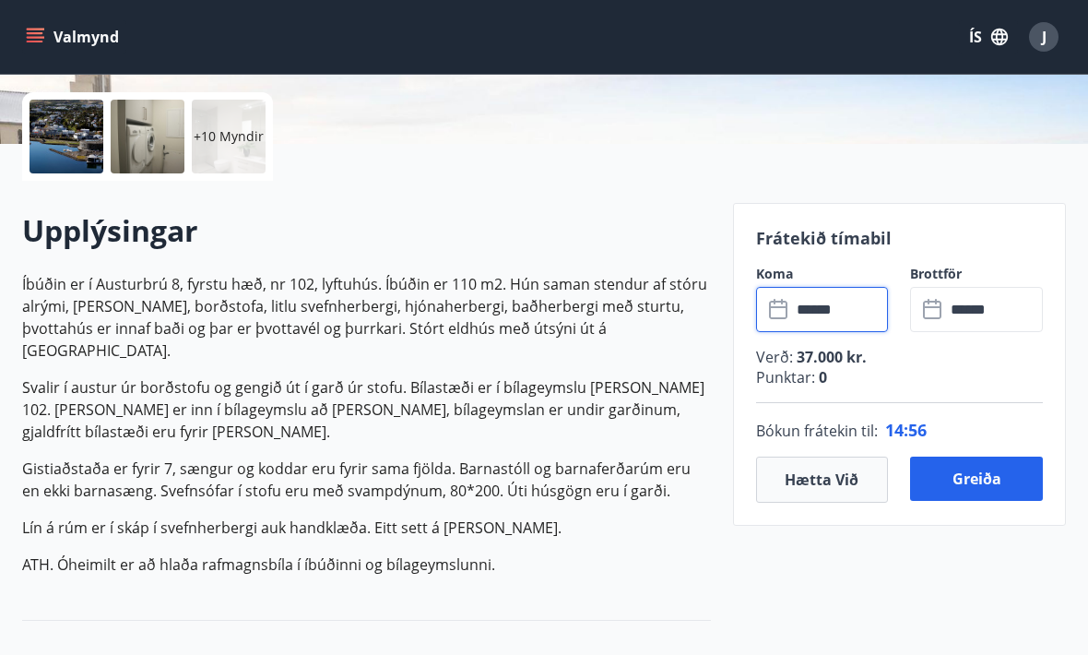
click at [965, 474] on button "Greiða" at bounding box center [976, 478] width 133 height 44
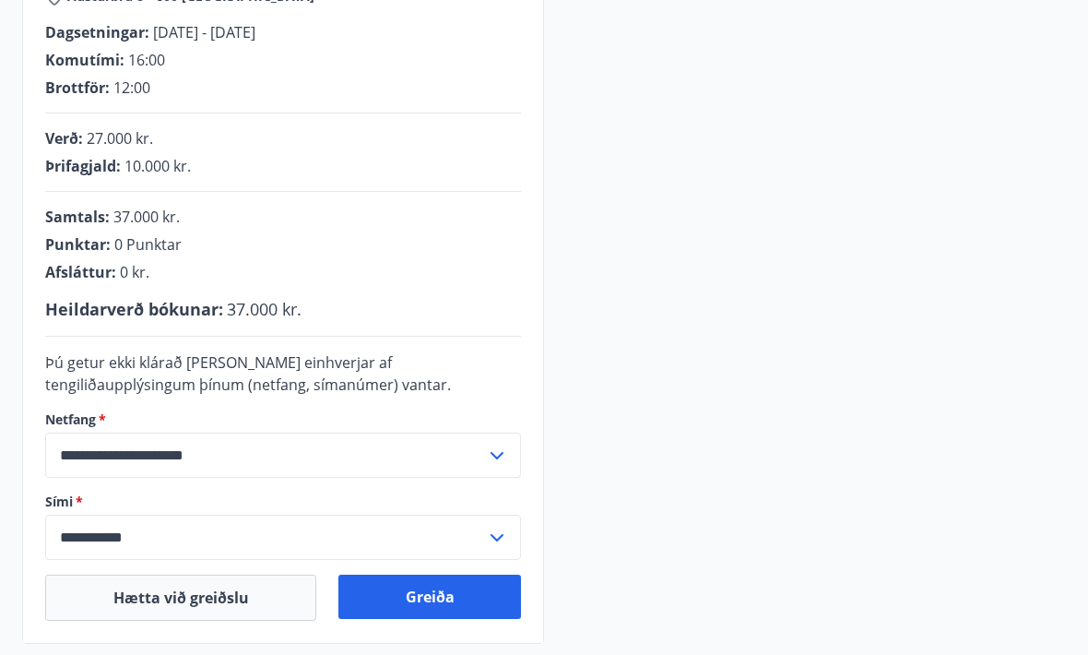
scroll to position [355, 0]
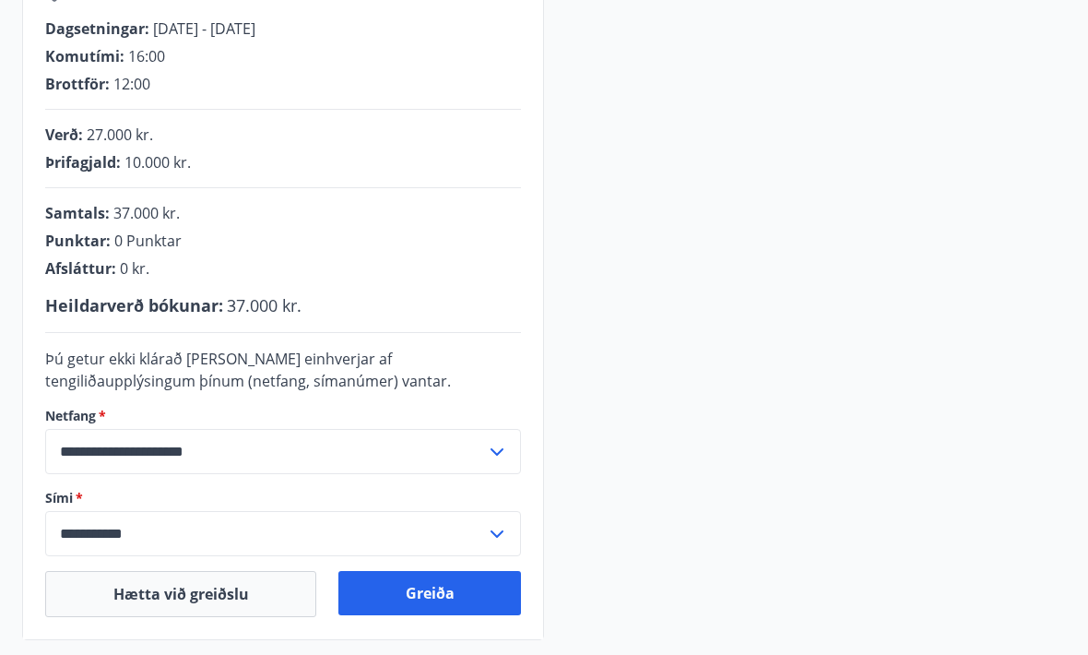
click at [408, 545] on input "**********" at bounding box center [265, 533] width 441 height 45
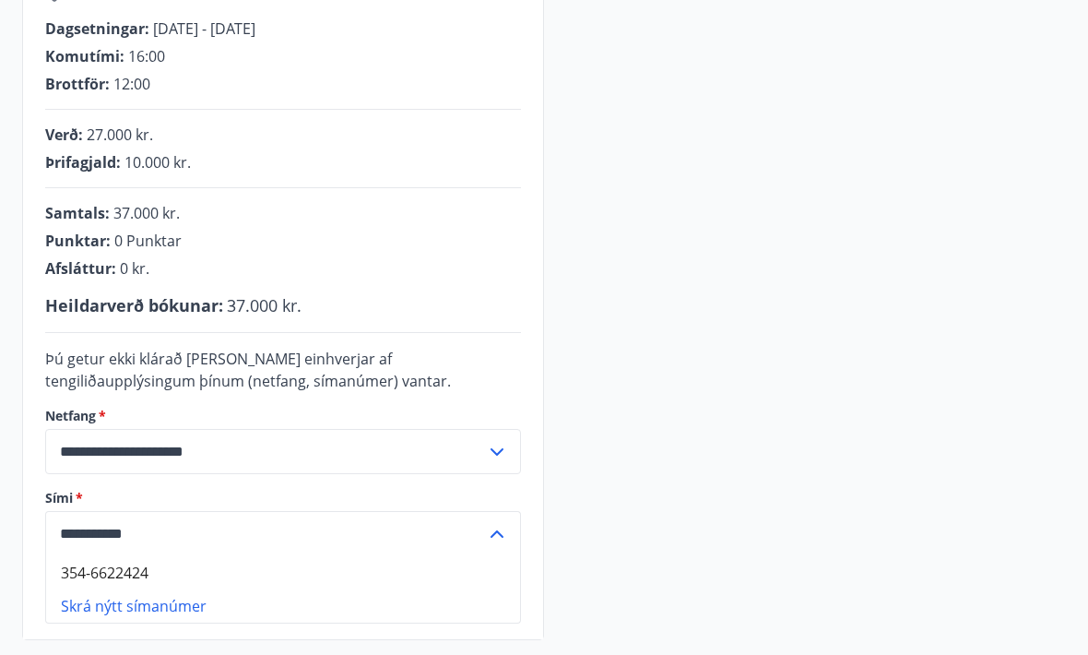
scroll to position [396, 0]
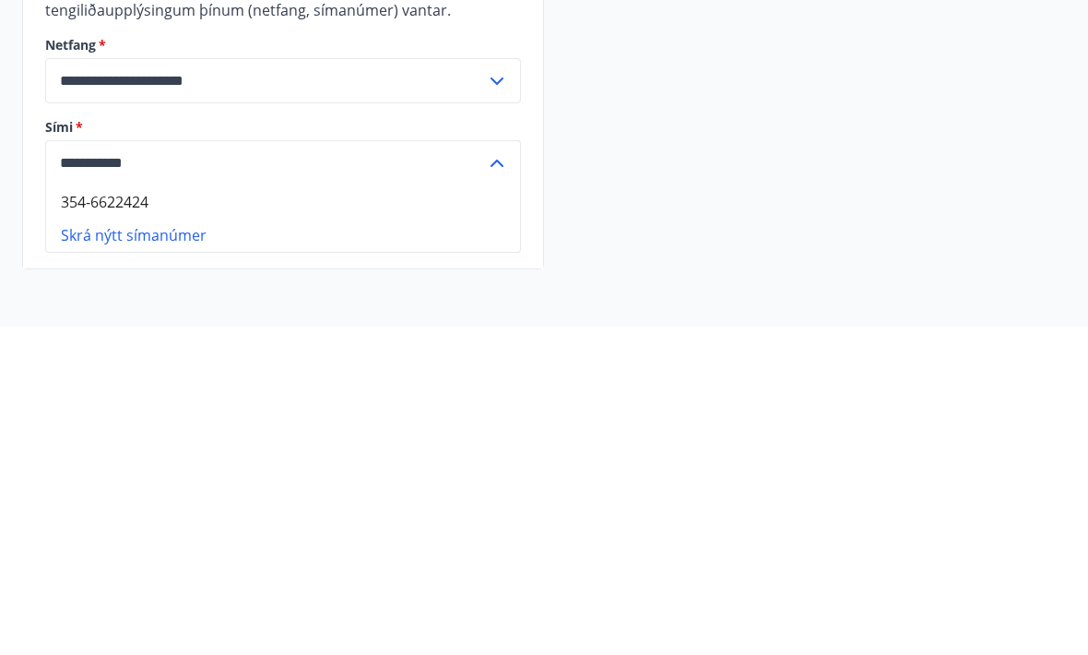
type input "**********"
click at [187, 469] on input "**********" at bounding box center [265, 491] width 441 height 45
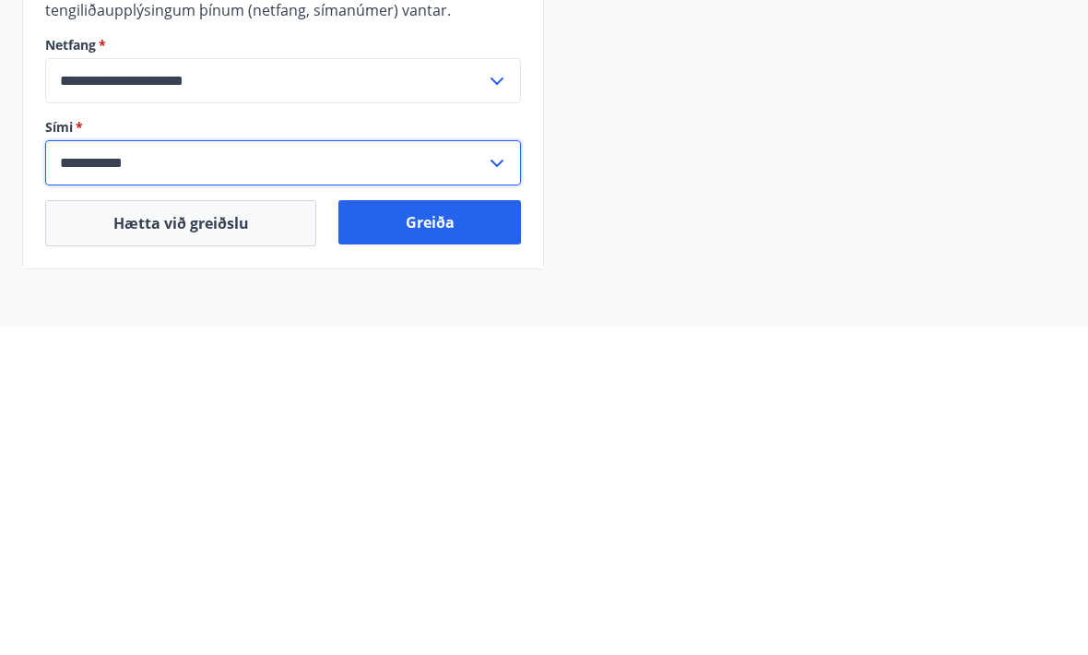
click at [520, 469] on div "**********" at bounding box center [283, 491] width 476 height 45
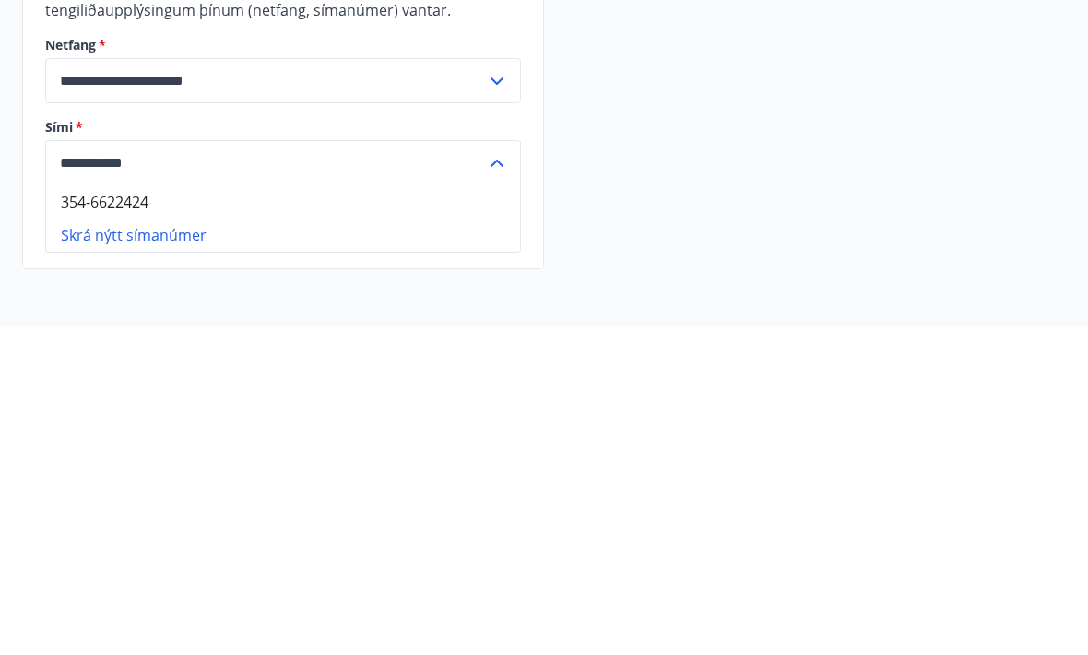
click at [520, 469] on div "**********" at bounding box center [283, 491] width 476 height 45
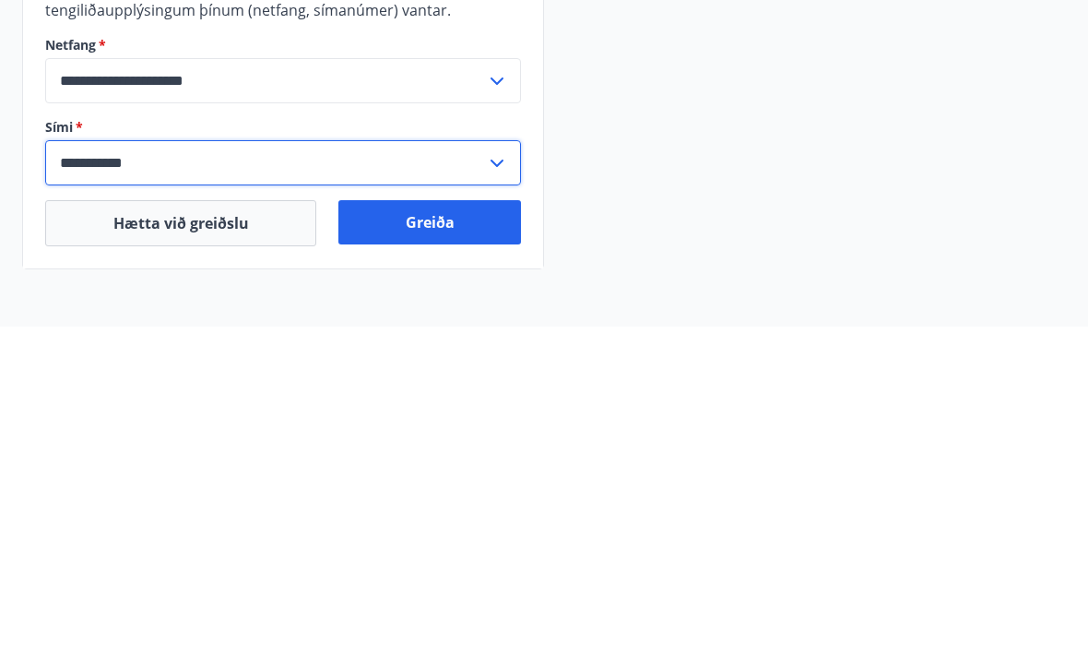
click at [483, 469] on input "**********" at bounding box center [265, 491] width 441 height 45
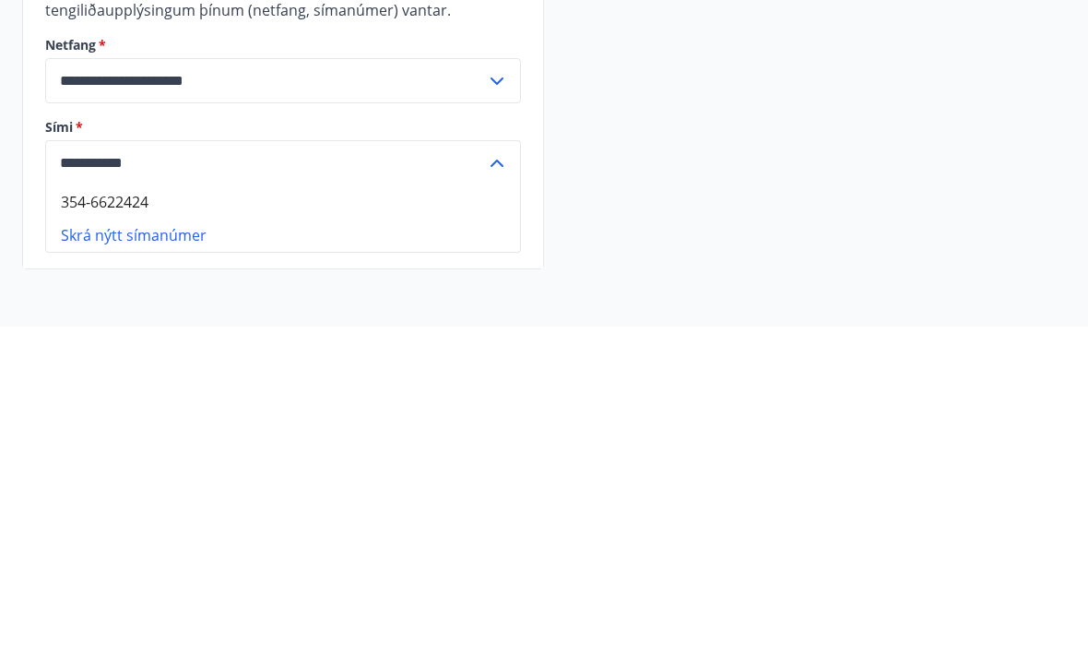
click at [172, 548] on li "Skrá nýtt símanúmer" at bounding box center [283, 564] width 474 height 33
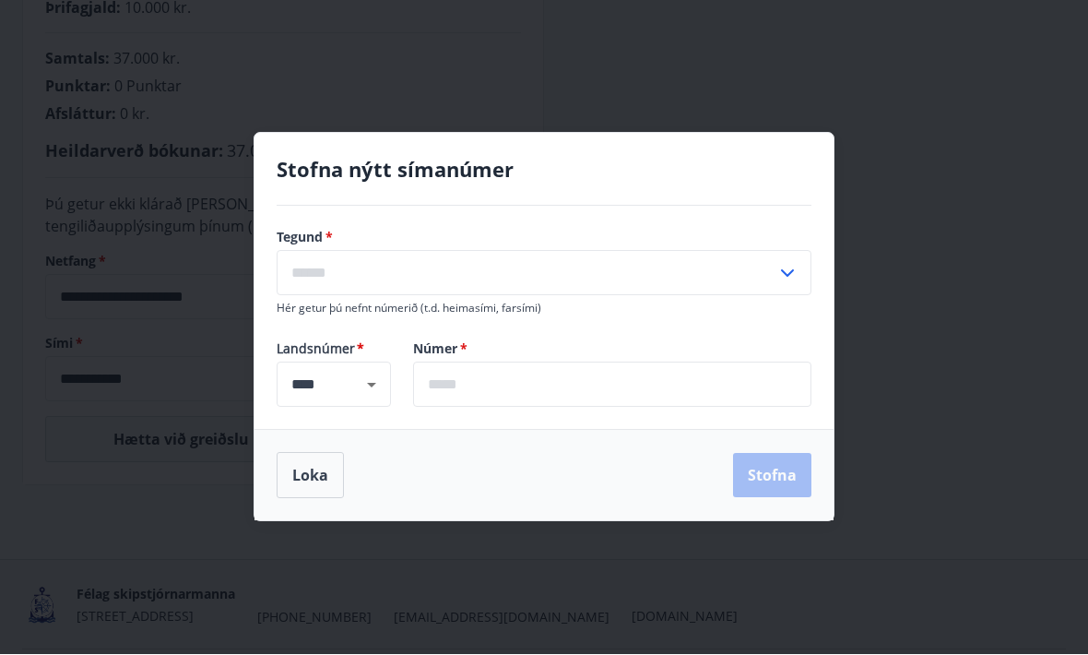
click at [448, 296] on input "text" at bounding box center [527, 273] width 500 height 45
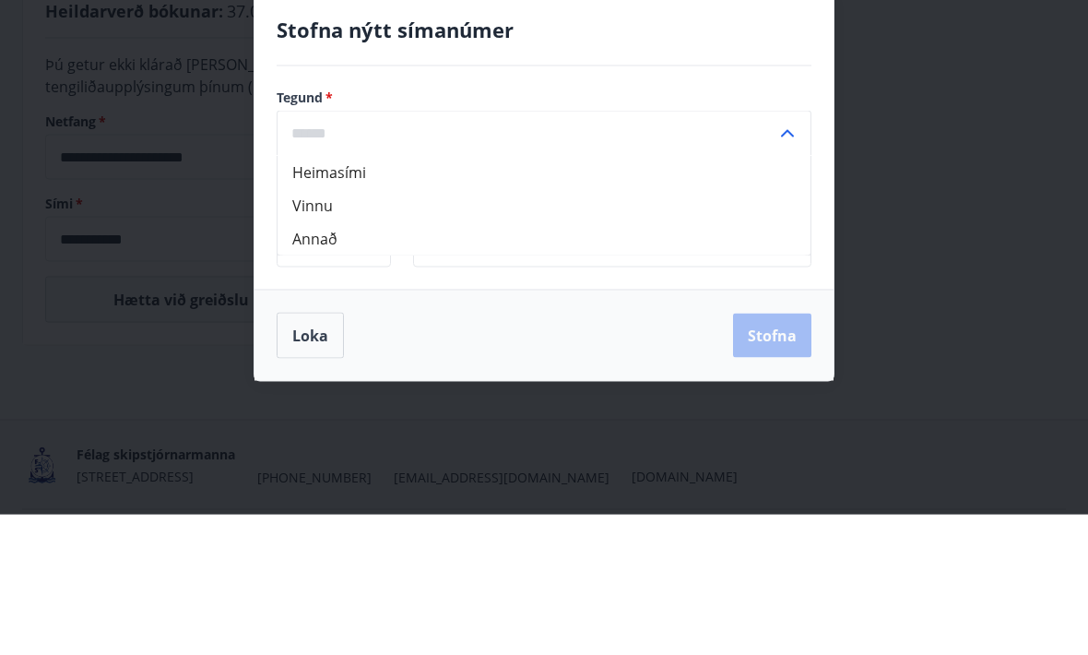
click at [329, 362] on li "Annað" at bounding box center [544, 378] width 533 height 33
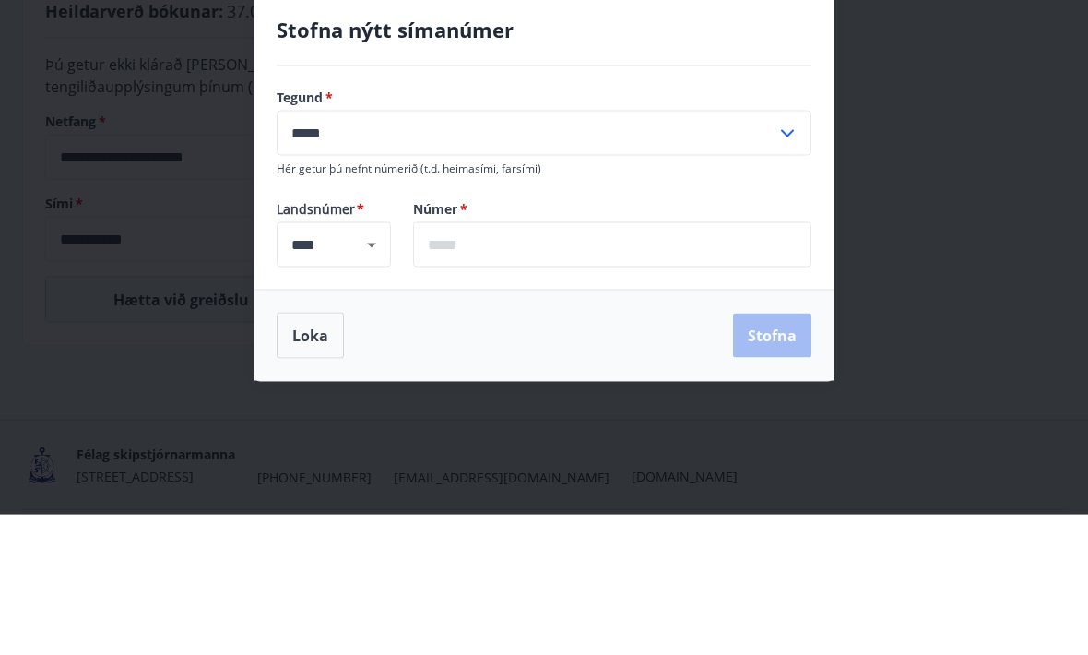
type input "*****"
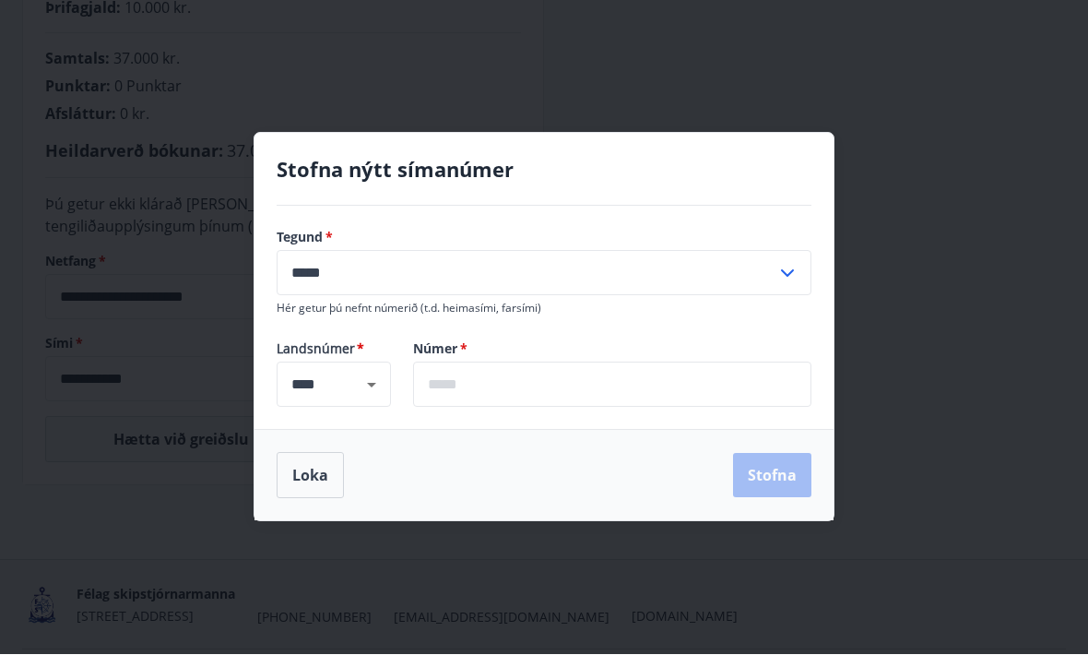
click at [550, 408] on input "text" at bounding box center [612, 384] width 398 height 45
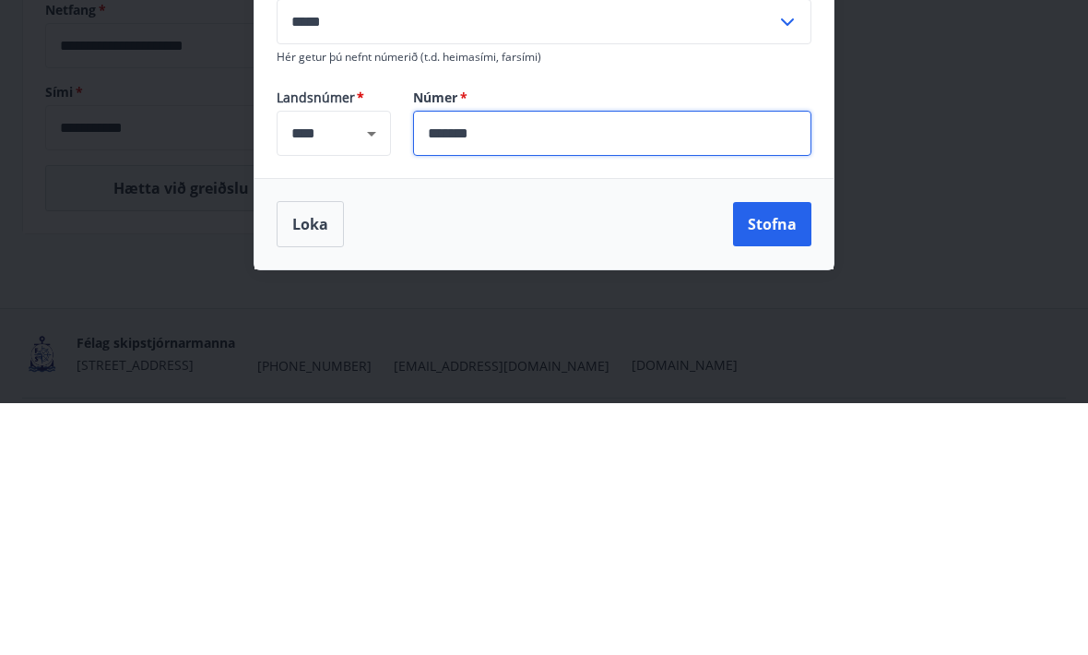
type input "*******"
click at [782, 454] on button "Stofna" at bounding box center [772, 476] width 78 height 44
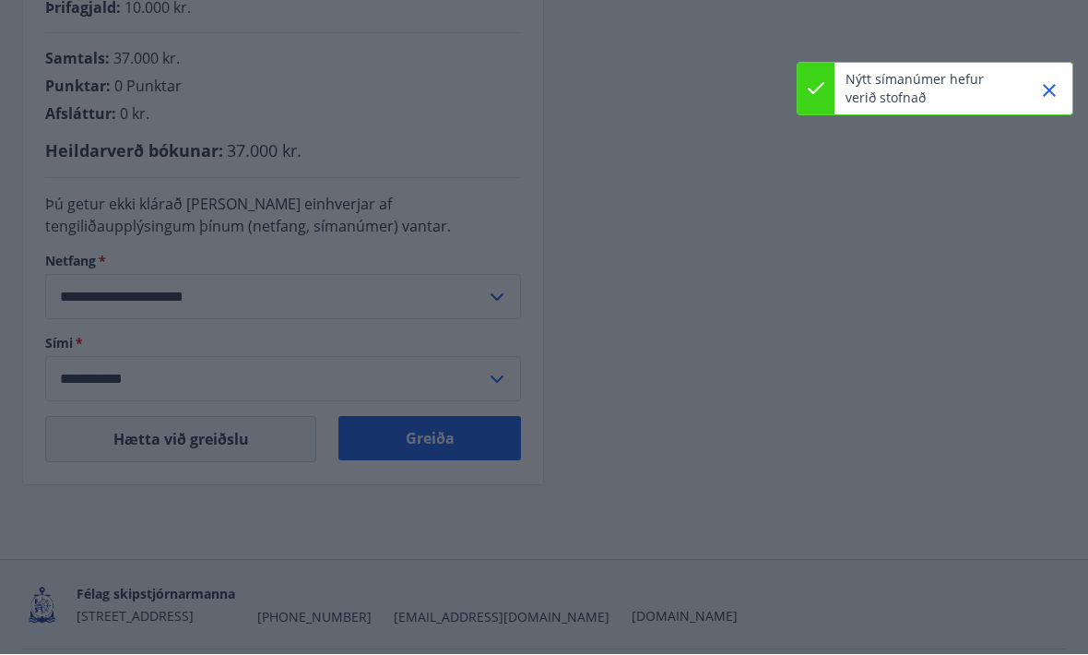
type input "**********"
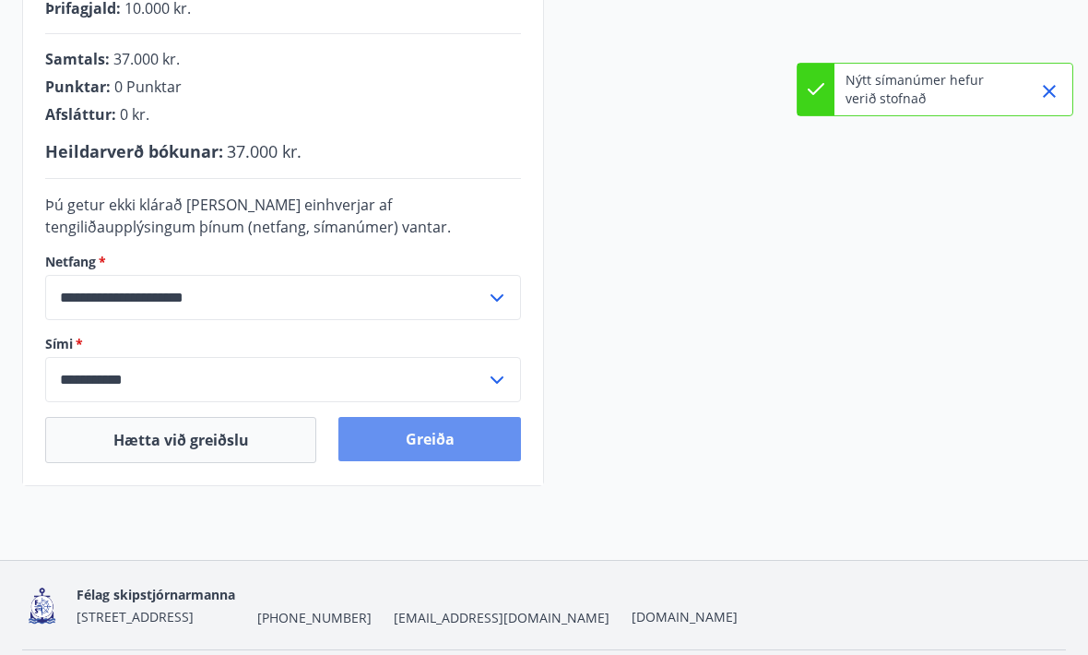
click at [497, 432] on button "Greiða" at bounding box center [429, 439] width 183 height 44
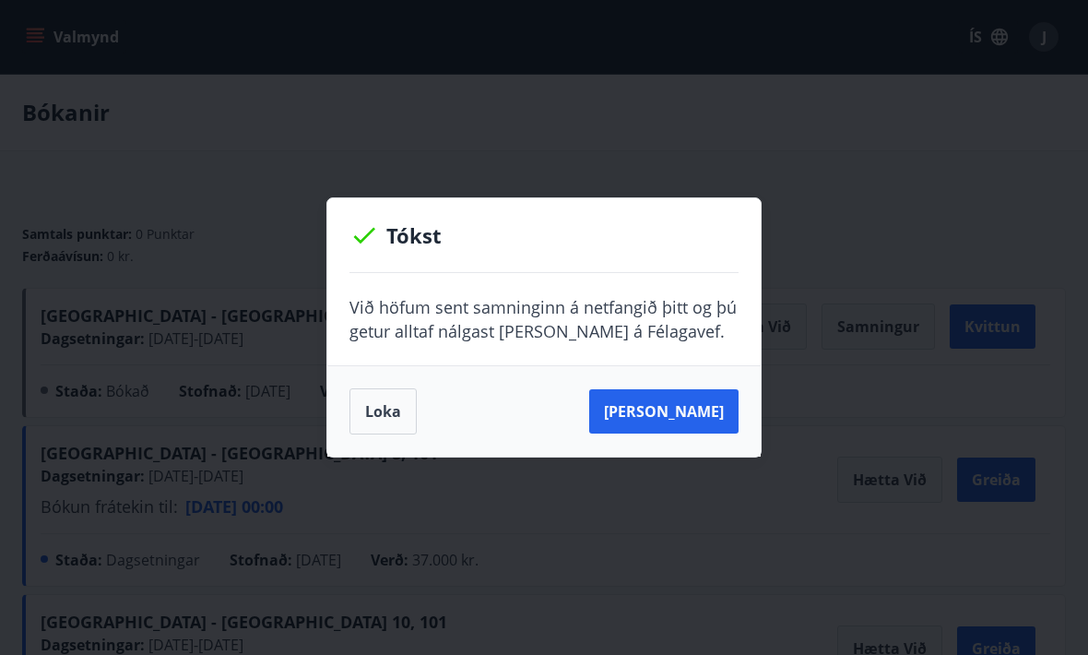
click at [710, 410] on button "[PERSON_NAME]" at bounding box center [663, 411] width 149 height 44
click at [705, 404] on button "[PERSON_NAME]" at bounding box center [663, 411] width 149 height 44
click at [379, 407] on button "Loka" at bounding box center [382, 411] width 67 height 46
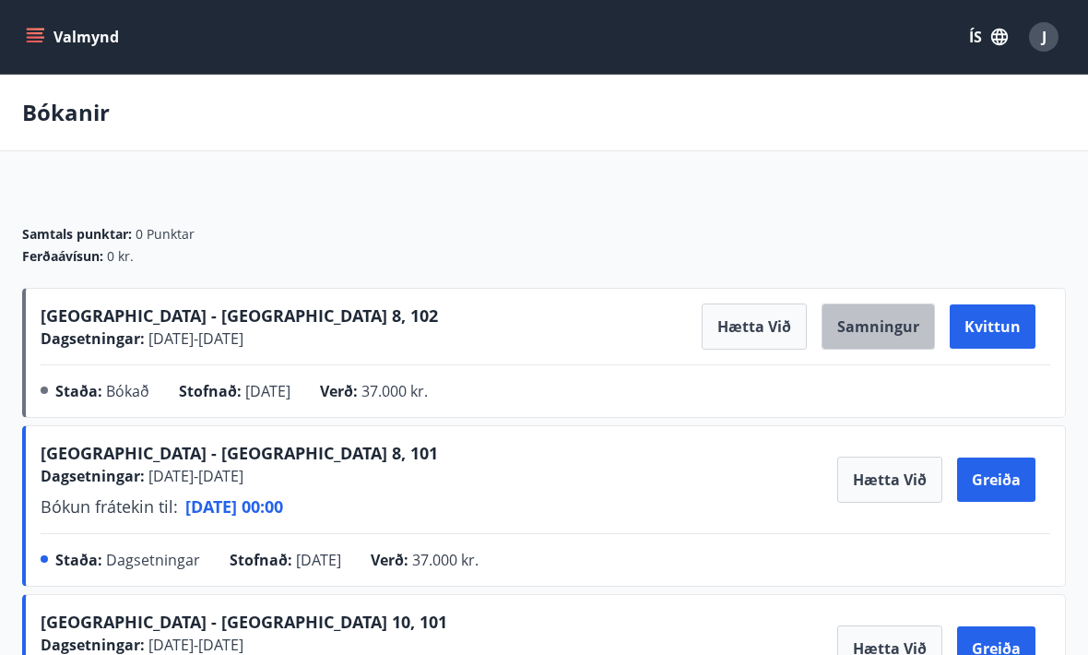
click at [891, 319] on button "Samningur" at bounding box center [878, 326] width 113 height 46
click at [893, 331] on button "Samningur" at bounding box center [878, 326] width 113 height 46
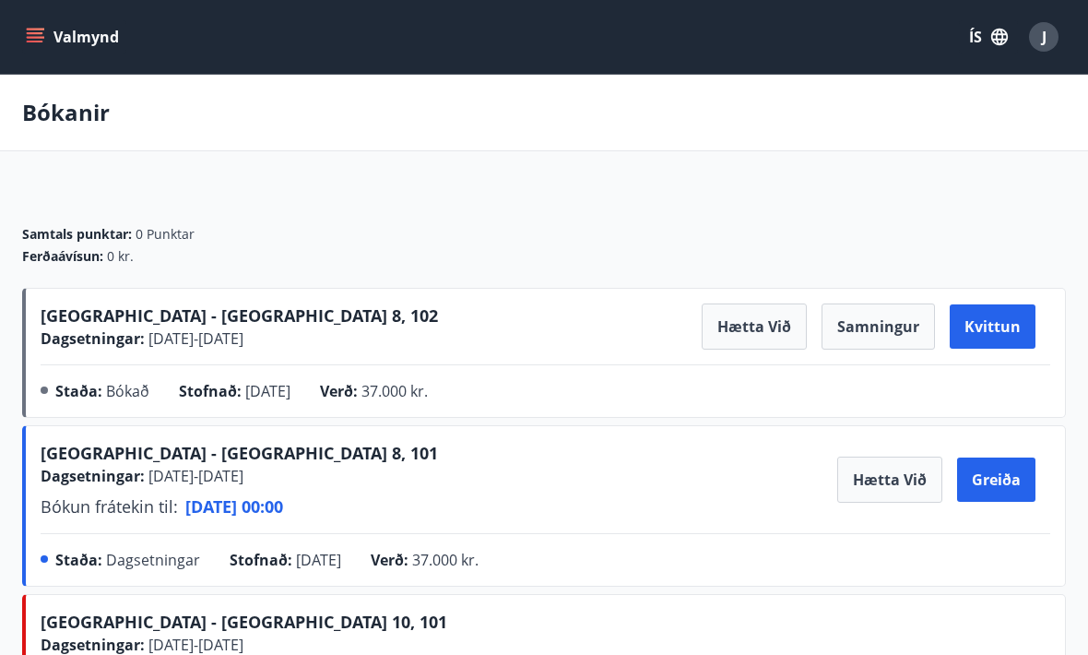
click at [65, 119] on p "Bókanir" at bounding box center [66, 112] width 88 height 31
click at [42, 40] on icon "menu" at bounding box center [35, 37] width 18 height 18
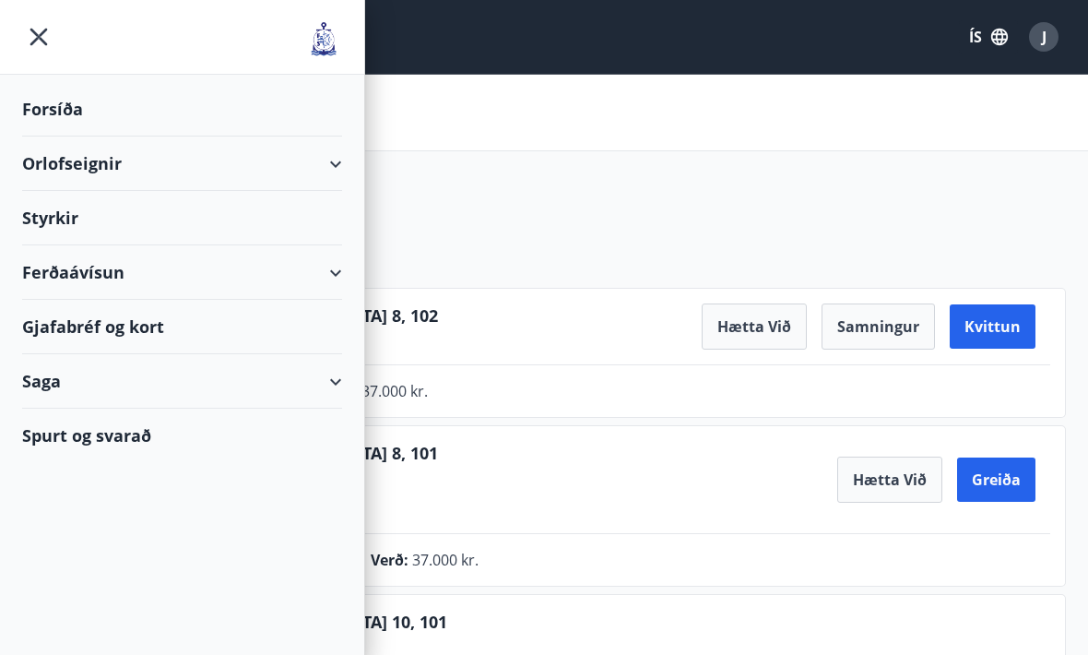
click at [77, 157] on div "Orlofseignir" at bounding box center [182, 163] width 320 height 54
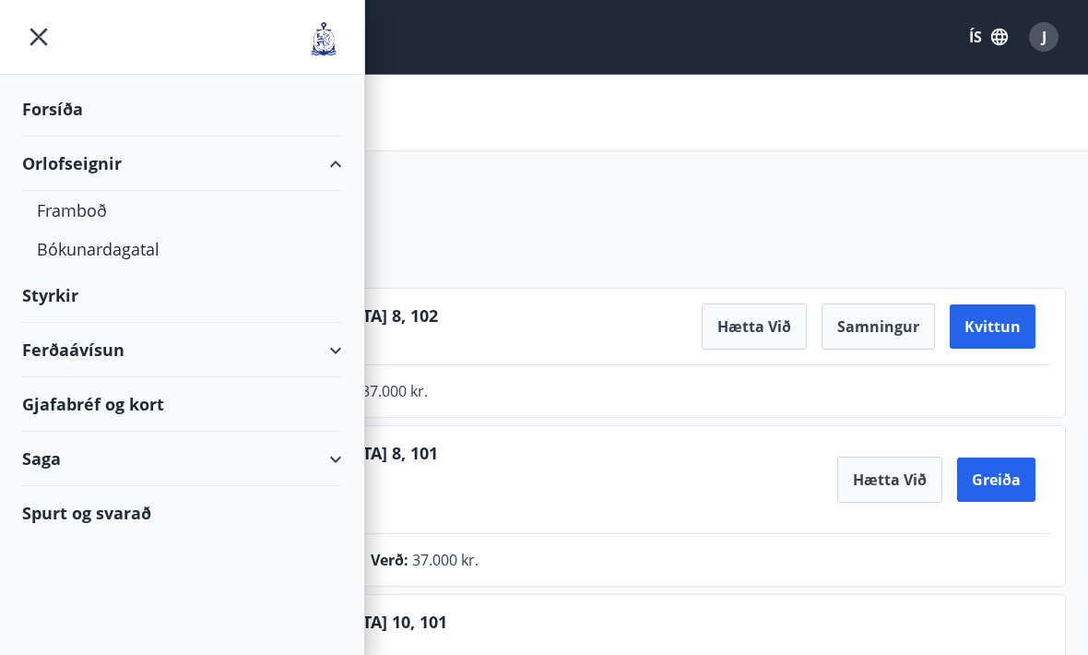
click at [71, 214] on div "Framboð" at bounding box center [182, 210] width 290 height 39
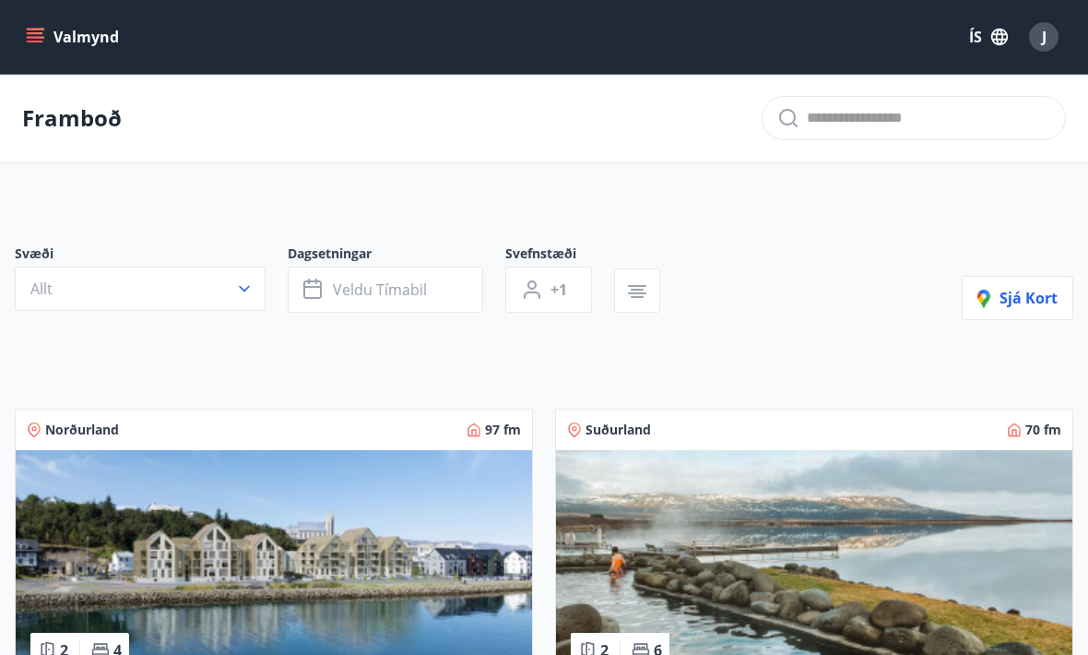
click at [390, 297] on span "Veldu tímabil" at bounding box center [380, 289] width 94 height 20
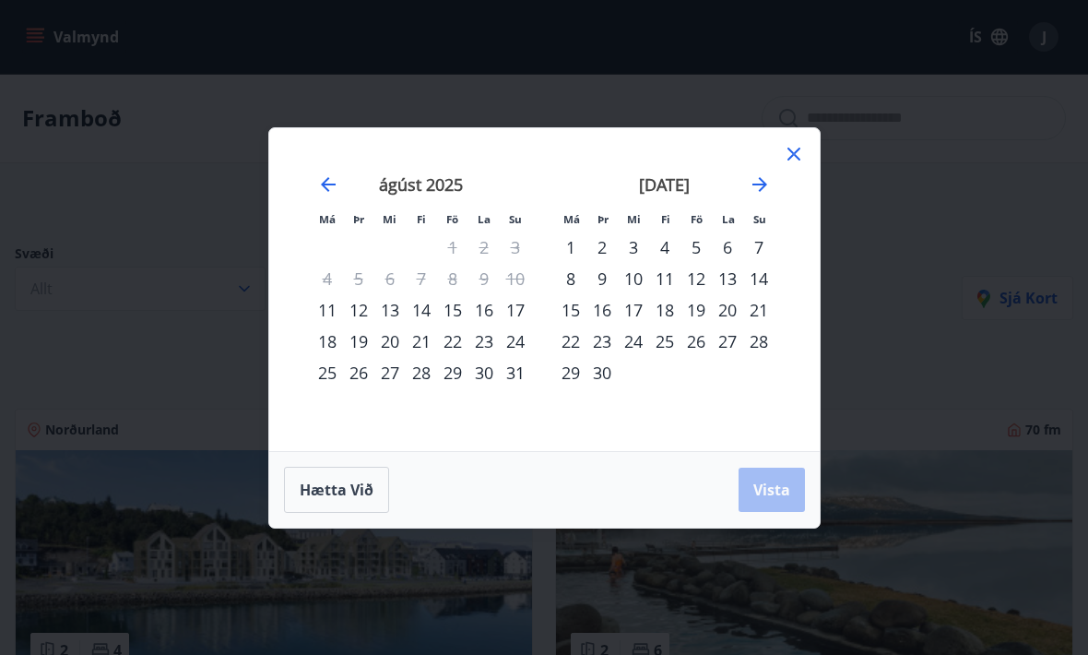
click at [801, 158] on icon at bounding box center [794, 154] width 22 height 22
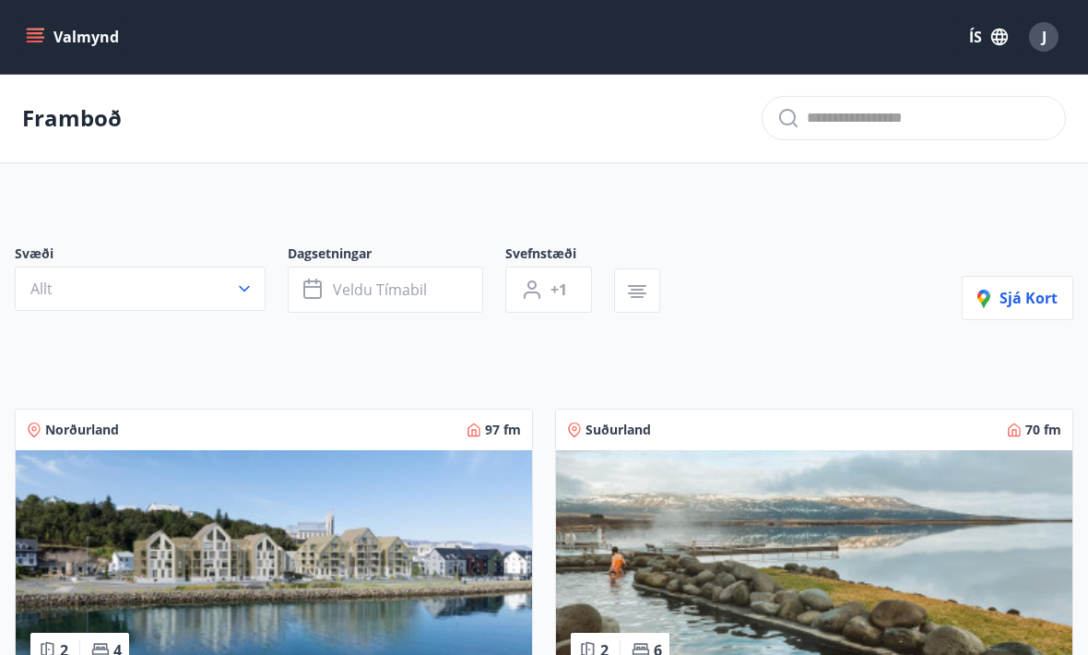
click at [149, 286] on button "Allt" at bounding box center [140, 288] width 251 height 44
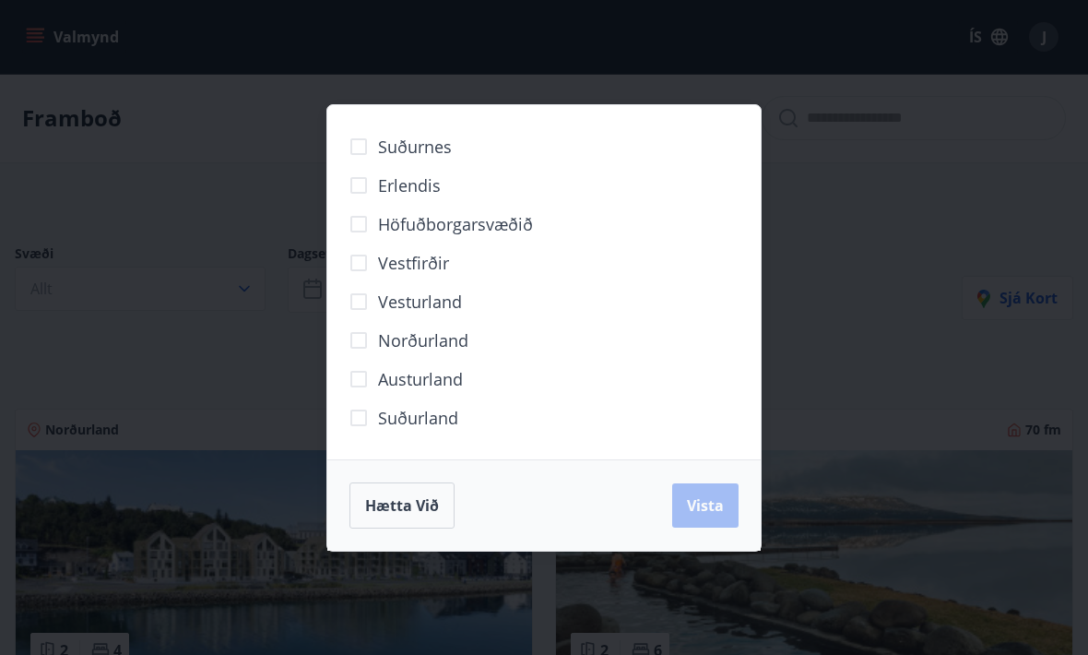
click at [451, 337] on span "Norðurland" at bounding box center [423, 340] width 90 height 24
click at [716, 520] on button "Vista" at bounding box center [705, 505] width 66 height 44
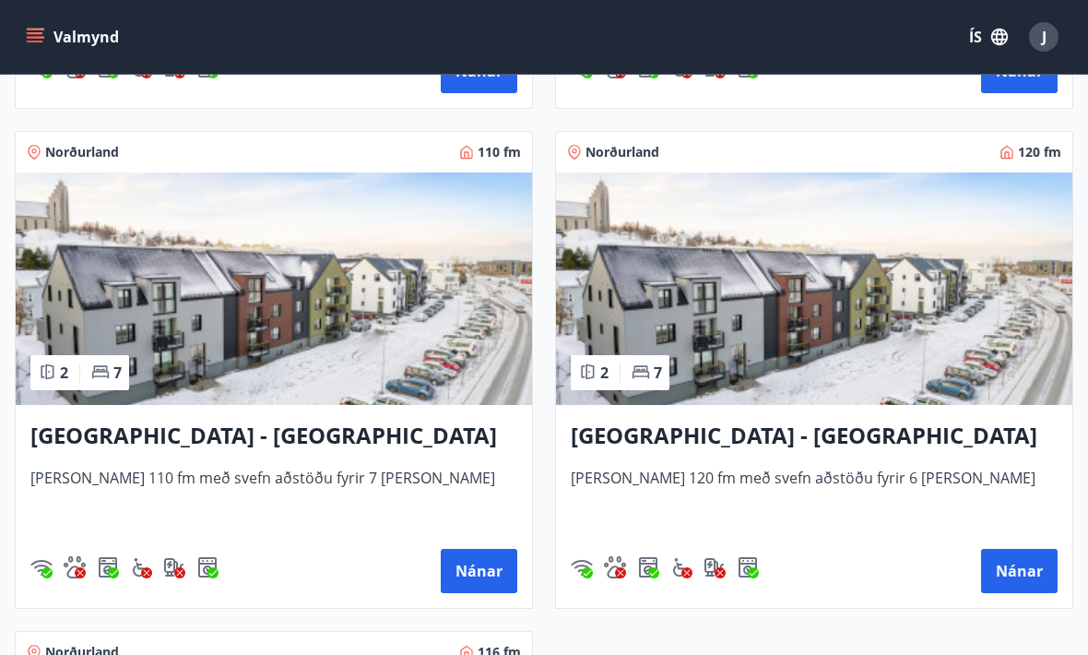
scroll to position [830, 0]
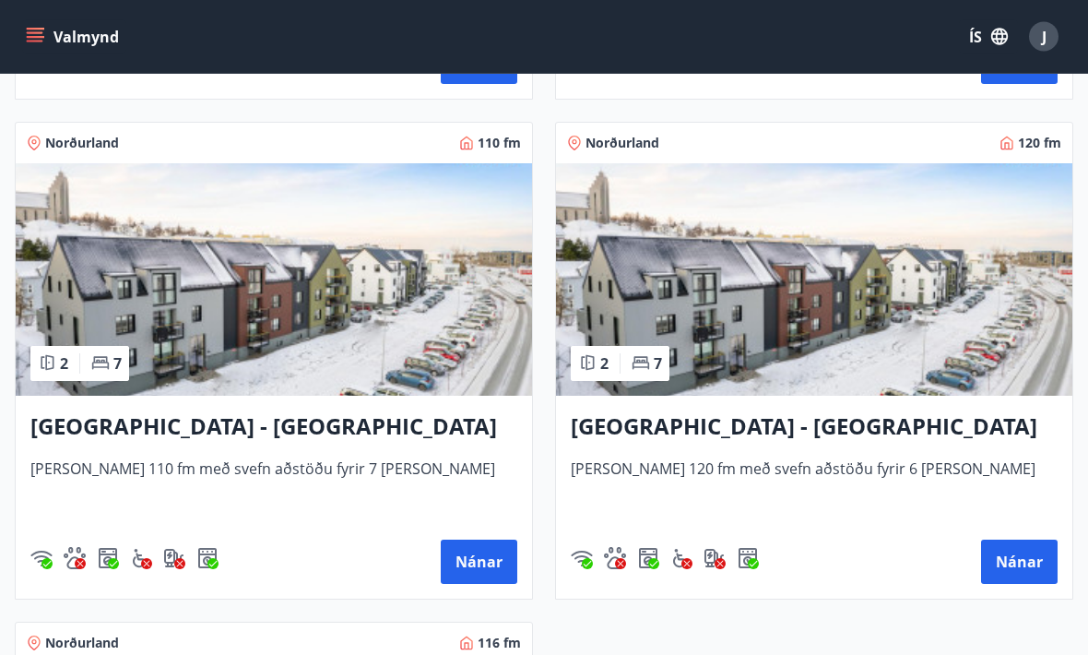
click at [288, 433] on h3 "[GEOGRAPHIC_DATA] - [GEOGRAPHIC_DATA] 8, 102" at bounding box center [273, 427] width 487 height 33
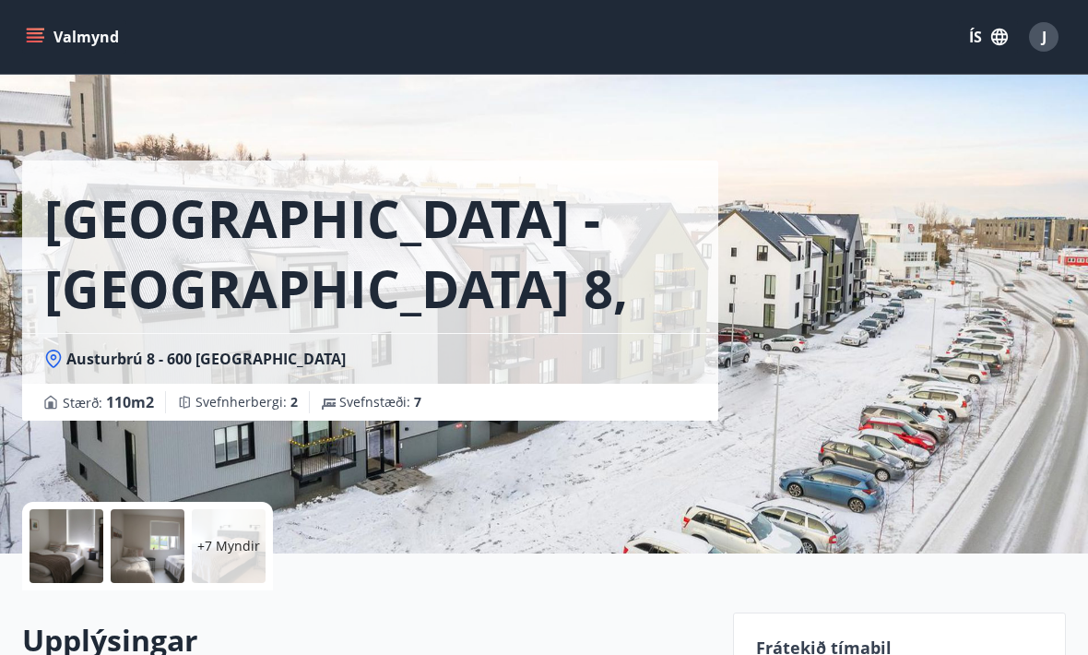
click at [238, 527] on div "+7 Myndir" at bounding box center [229, 546] width 74 height 74
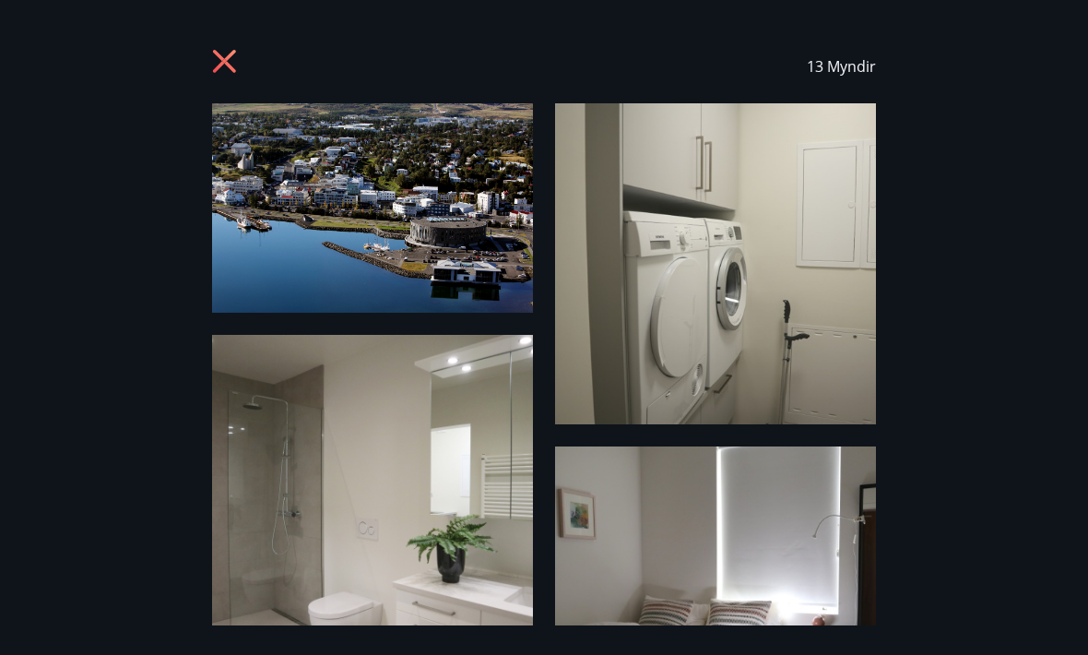
click at [226, 63] on icon at bounding box center [224, 61] width 23 height 23
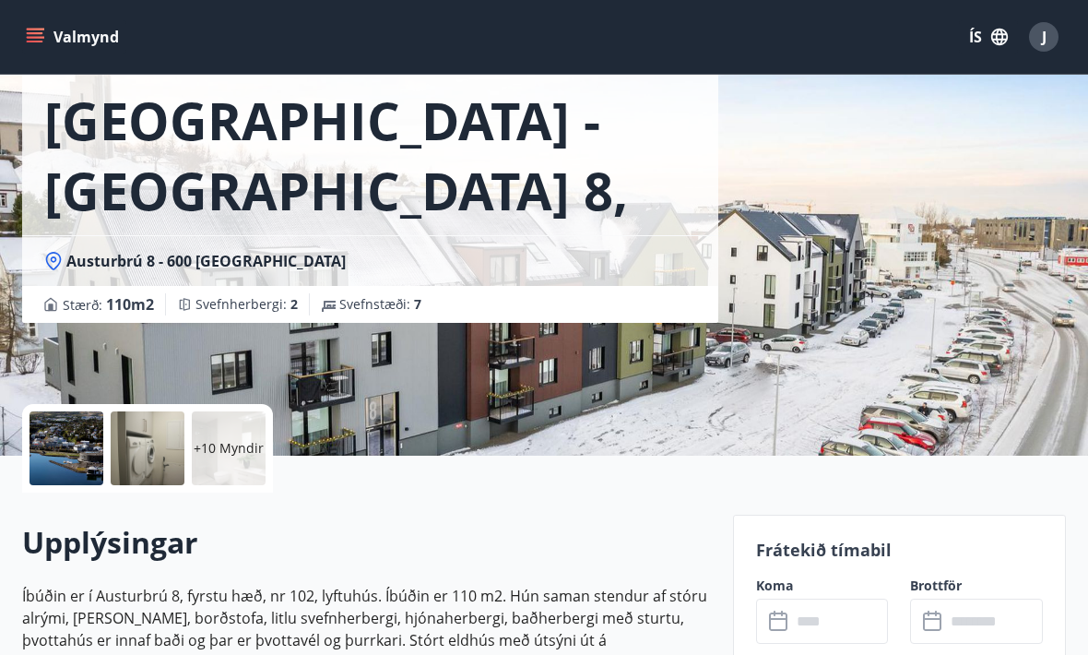
scroll to position [97, 0]
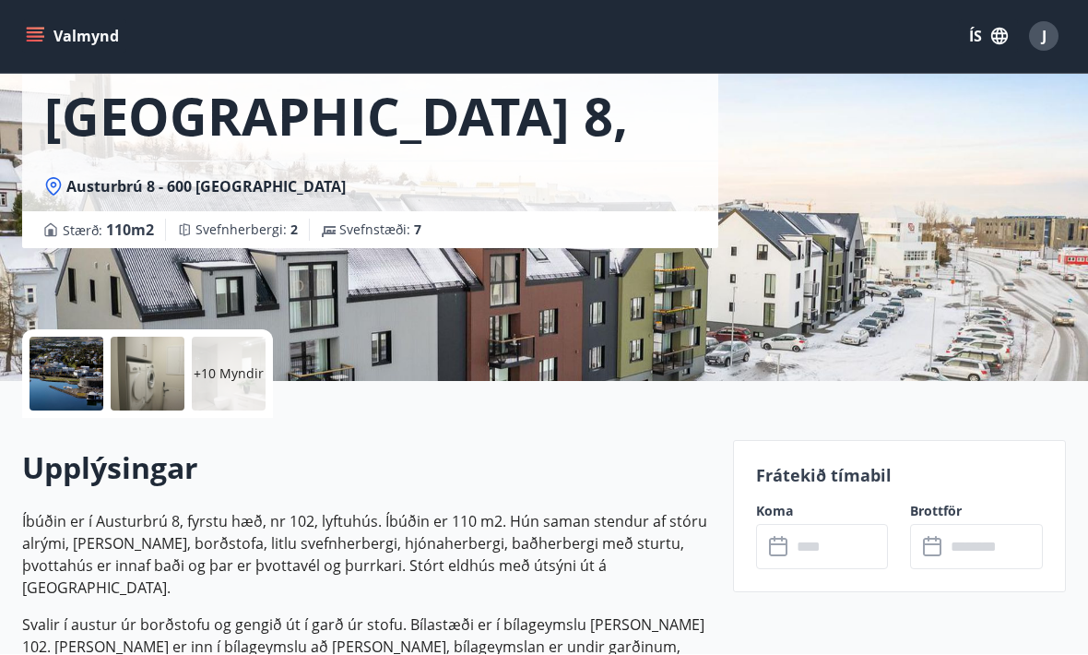
click at [230, 365] on p "+10 Myndir" at bounding box center [229, 374] width 70 height 18
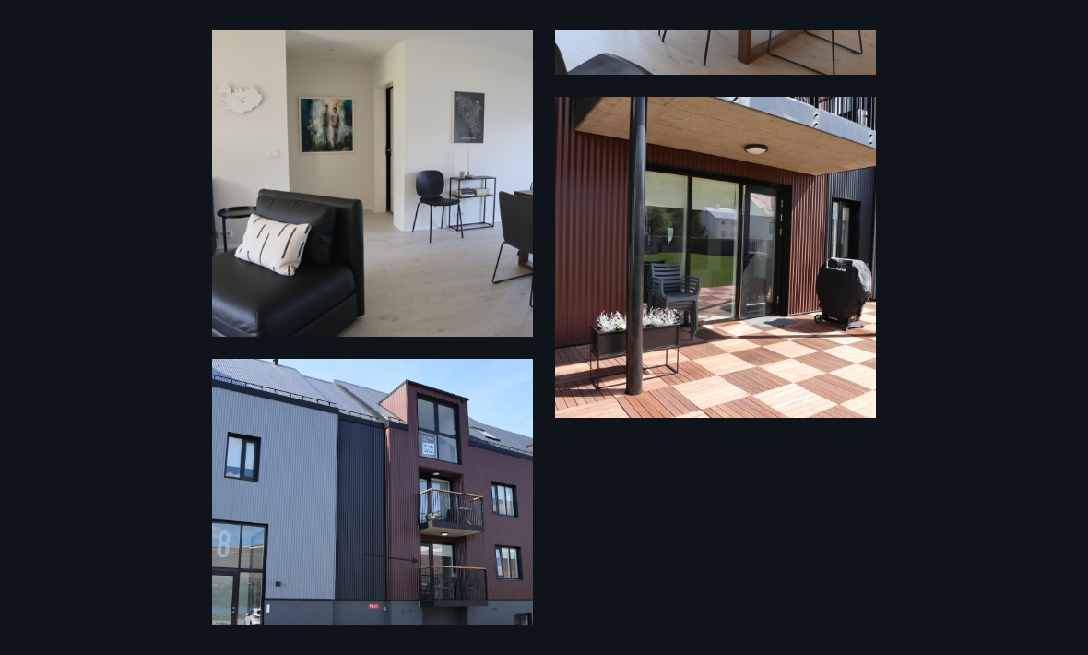
scroll to position [1692, 0]
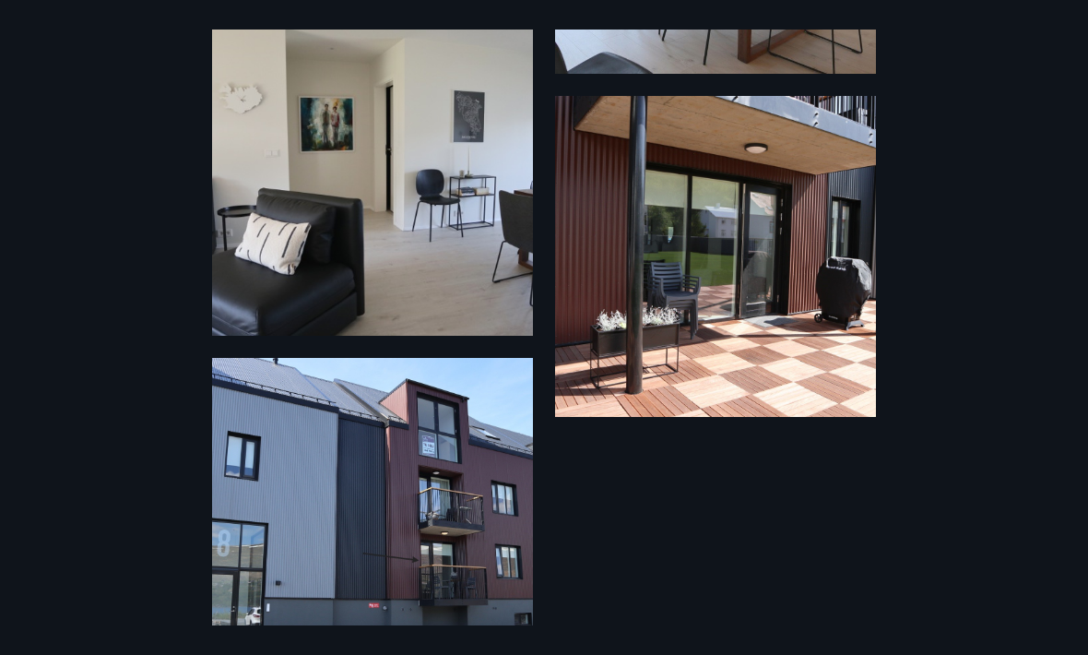
click at [128, 130] on div "13 Myndir" at bounding box center [544, 328] width 1088 height 596
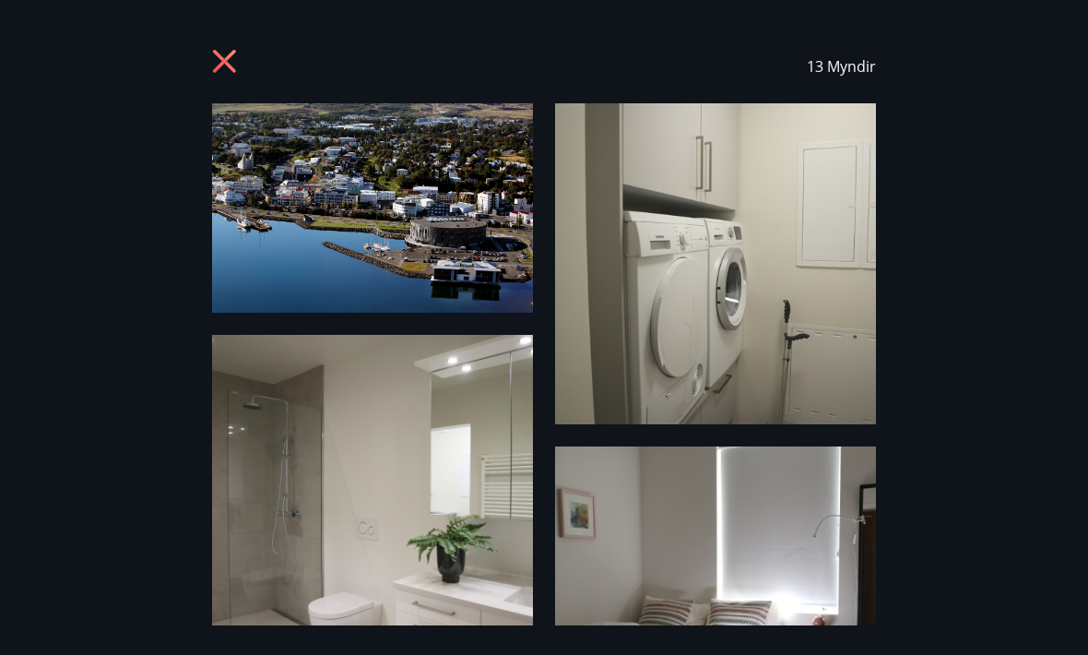
scroll to position [0, 0]
click at [225, 53] on icon at bounding box center [227, 64] width 30 height 30
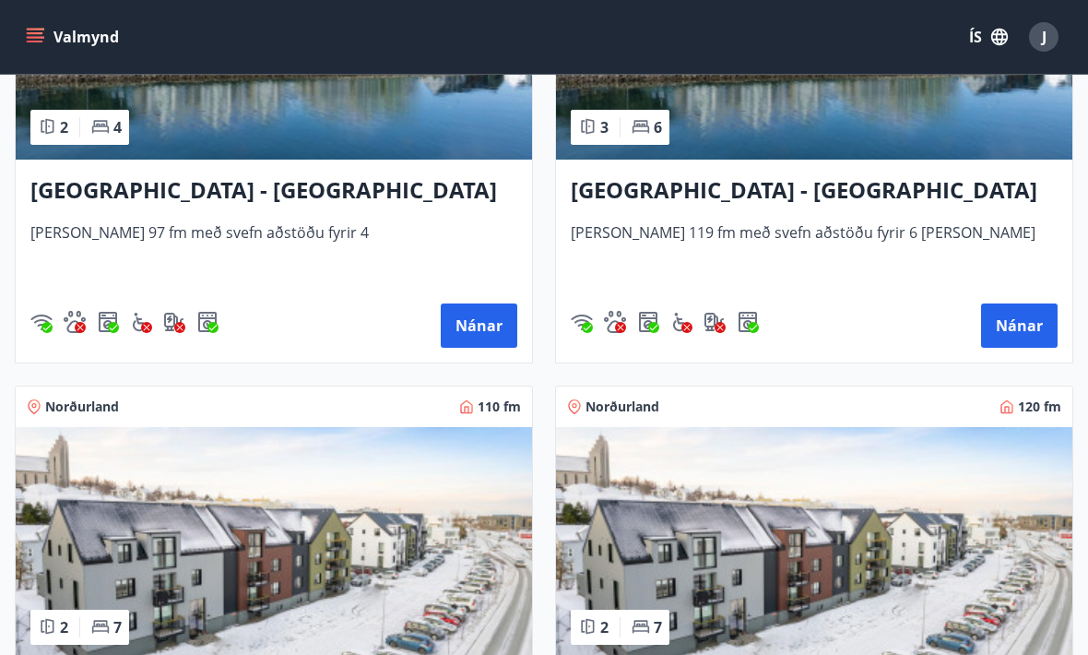
click at [874, 187] on h3 "[GEOGRAPHIC_DATA] - [GEOGRAPHIC_DATA] 10, 101" at bounding box center [814, 190] width 487 height 33
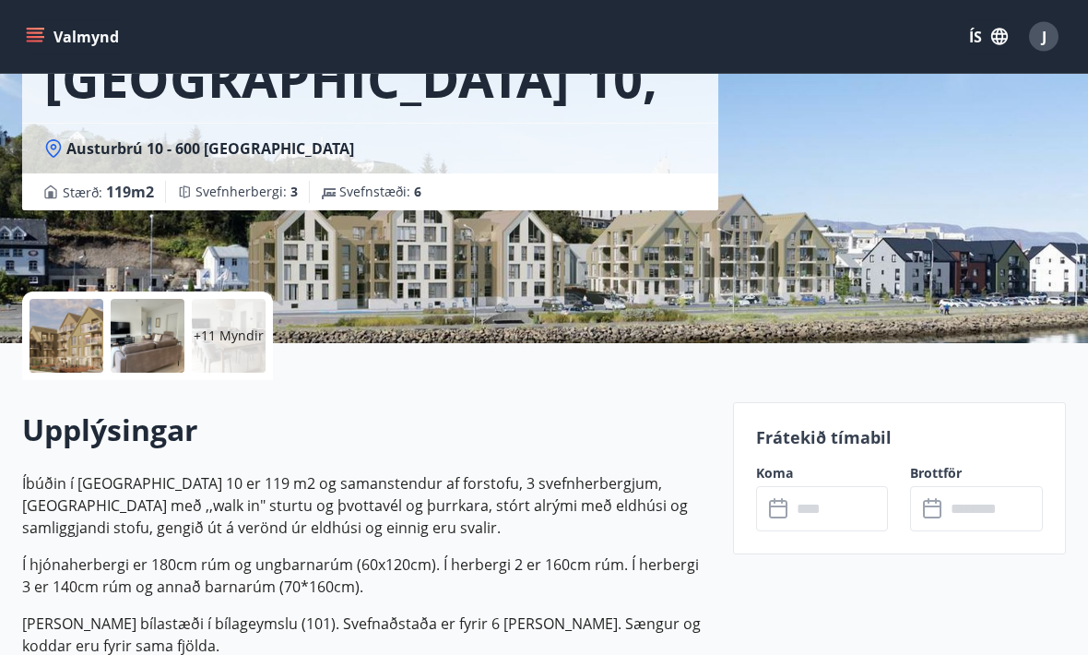
scroll to position [210, 0]
click at [218, 325] on div "+11 Myndir" at bounding box center [229, 336] width 74 height 74
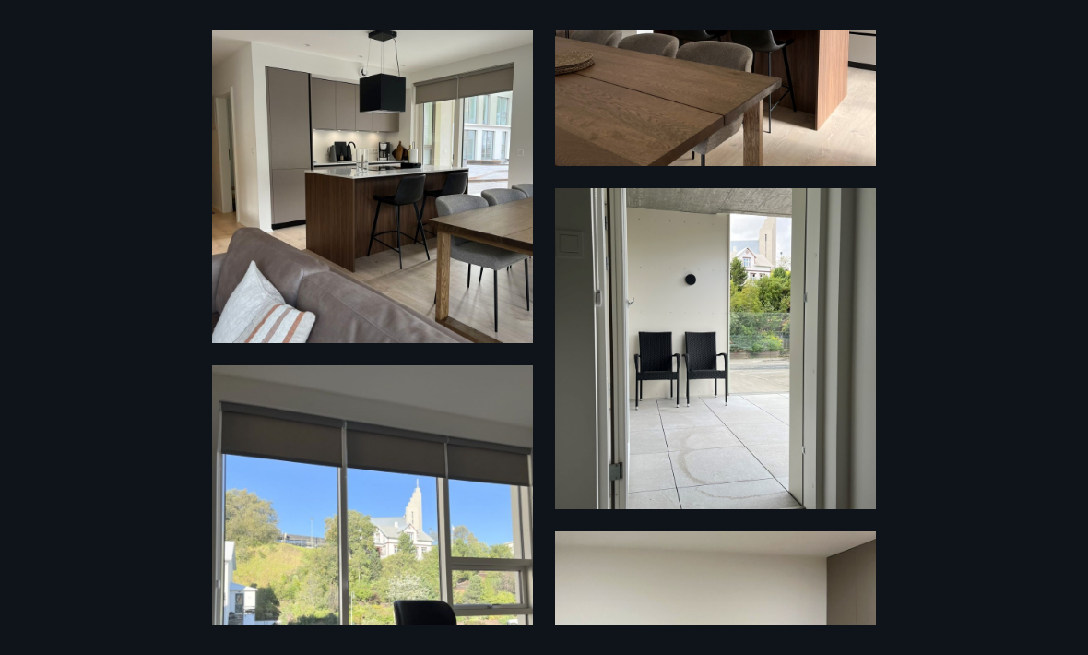
scroll to position [1046, 0]
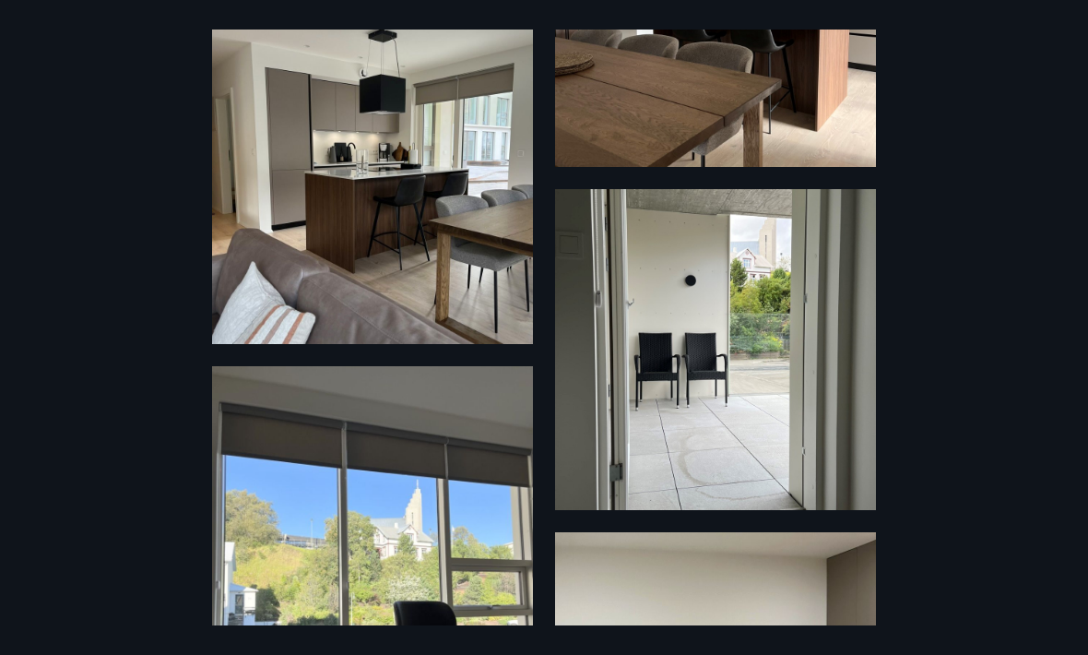
click at [124, 250] on div "17 Myndir" at bounding box center [544, 328] width 1088 height 596
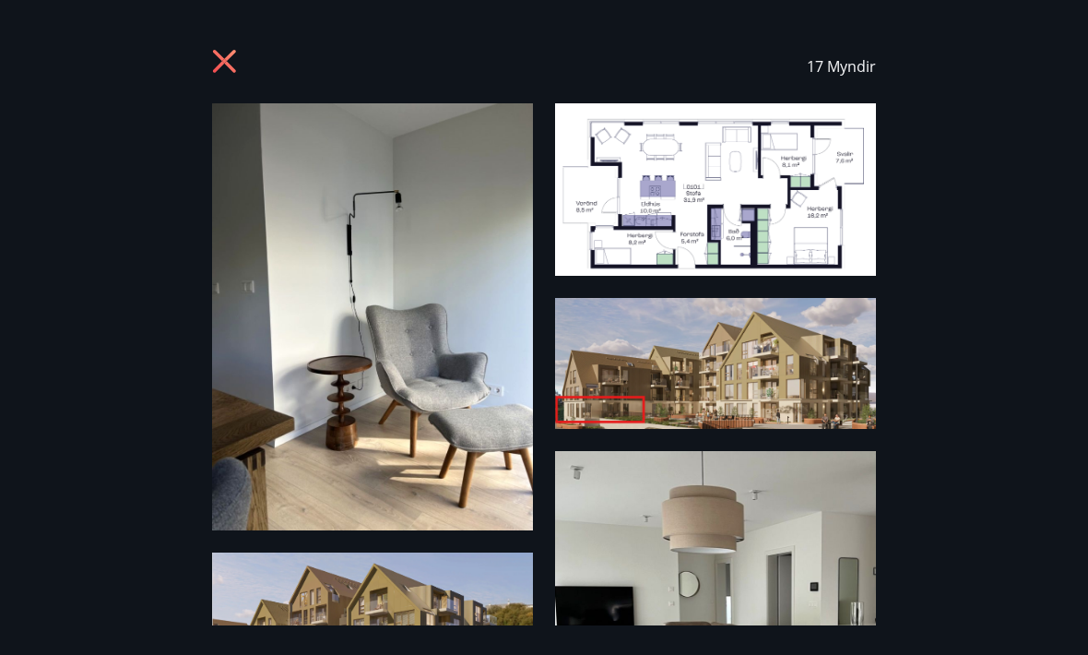
scroll to position [0, 0]
click at [219, 57] on icon at bounding box center [224, 61] width 23 height 23
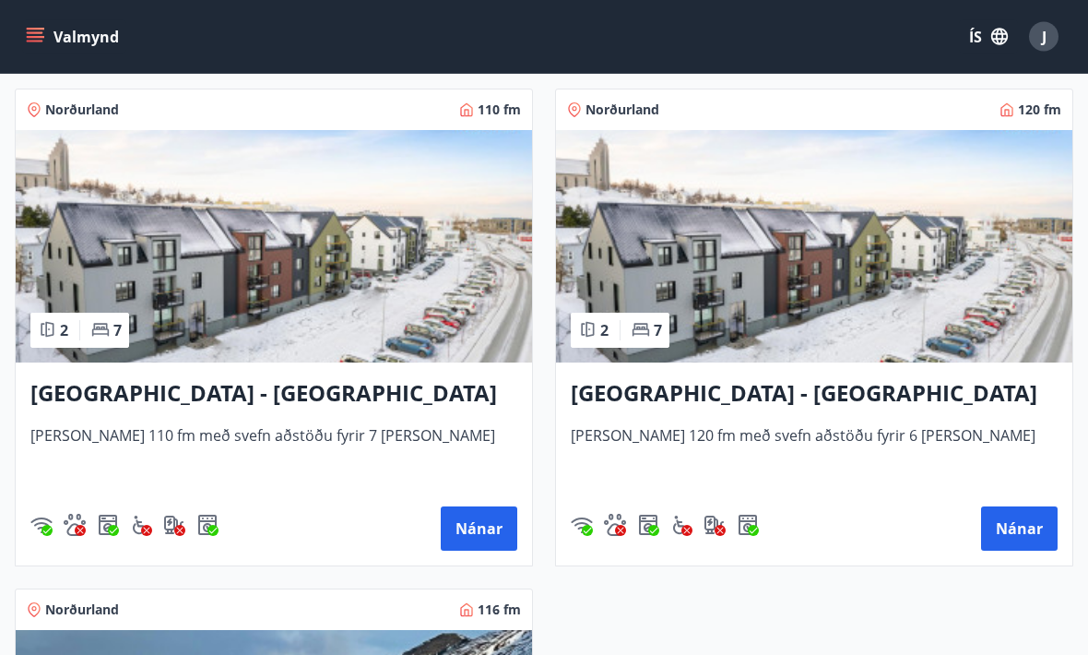
click at [137, 361] on img at bounding box center [274, 247] width 516 height 232
